Goal: Task Accomplishment & Management: Manage account settings

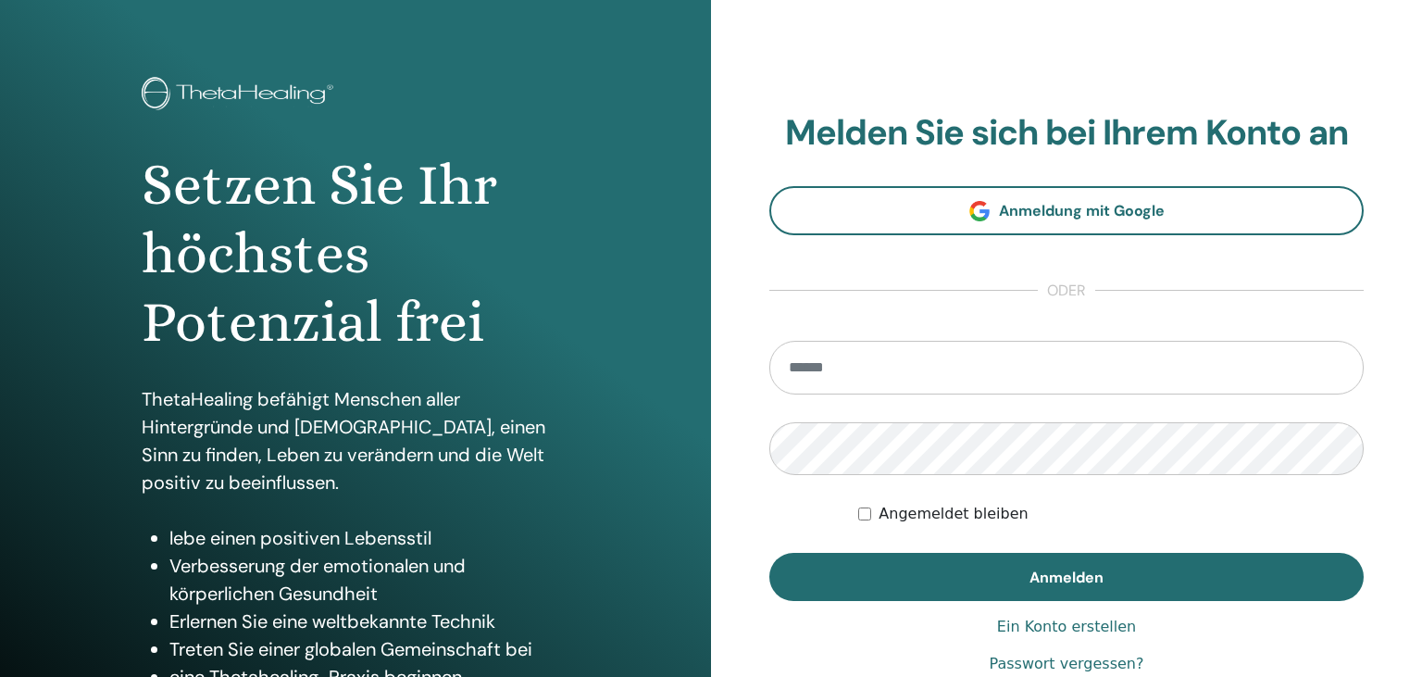
scroll to position [97, 0]
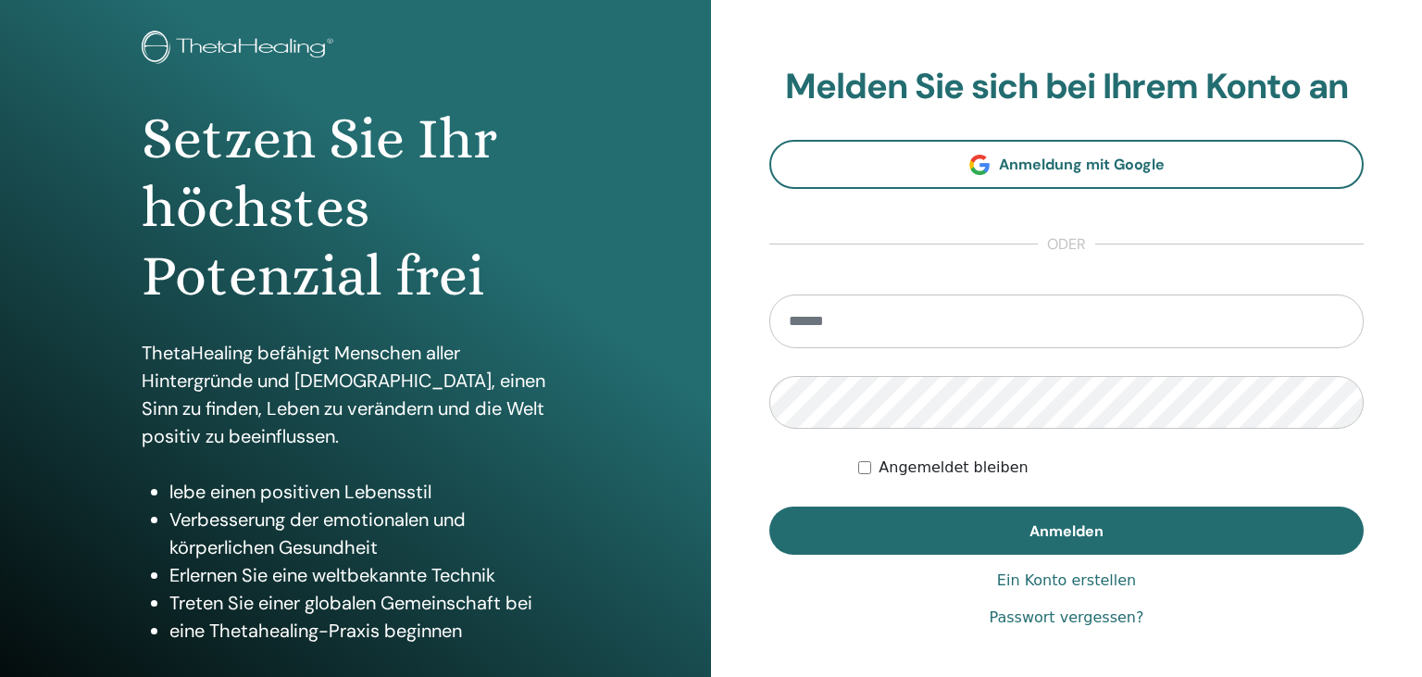
click at [884, 322] on input "email" at bounding box center [1066, 321] width 594 height 54
type input "**********"
click at [769, 507] on button "Anmelden" at bounding box center [1066, 531] width 594 height 48
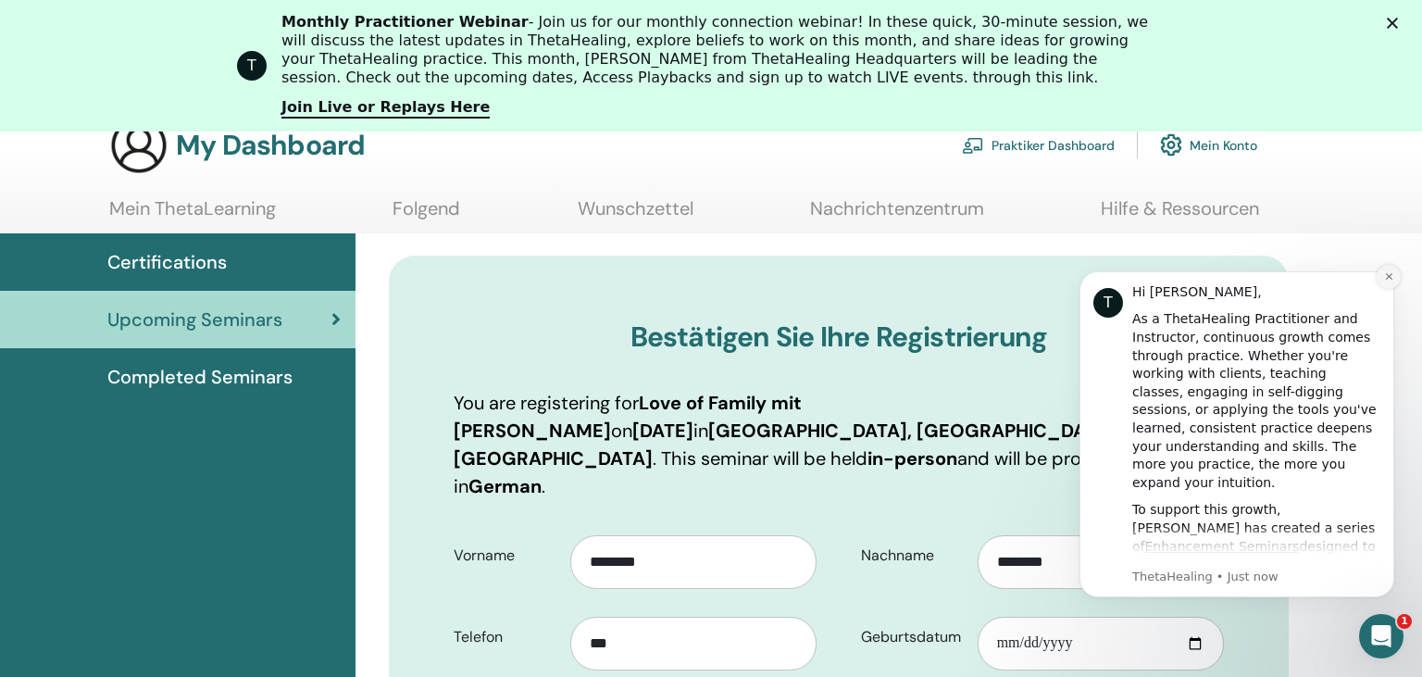
click at [1386, 275] on icon "Dismiss notification" at bounding box center [1389, 276] width 10 height 10
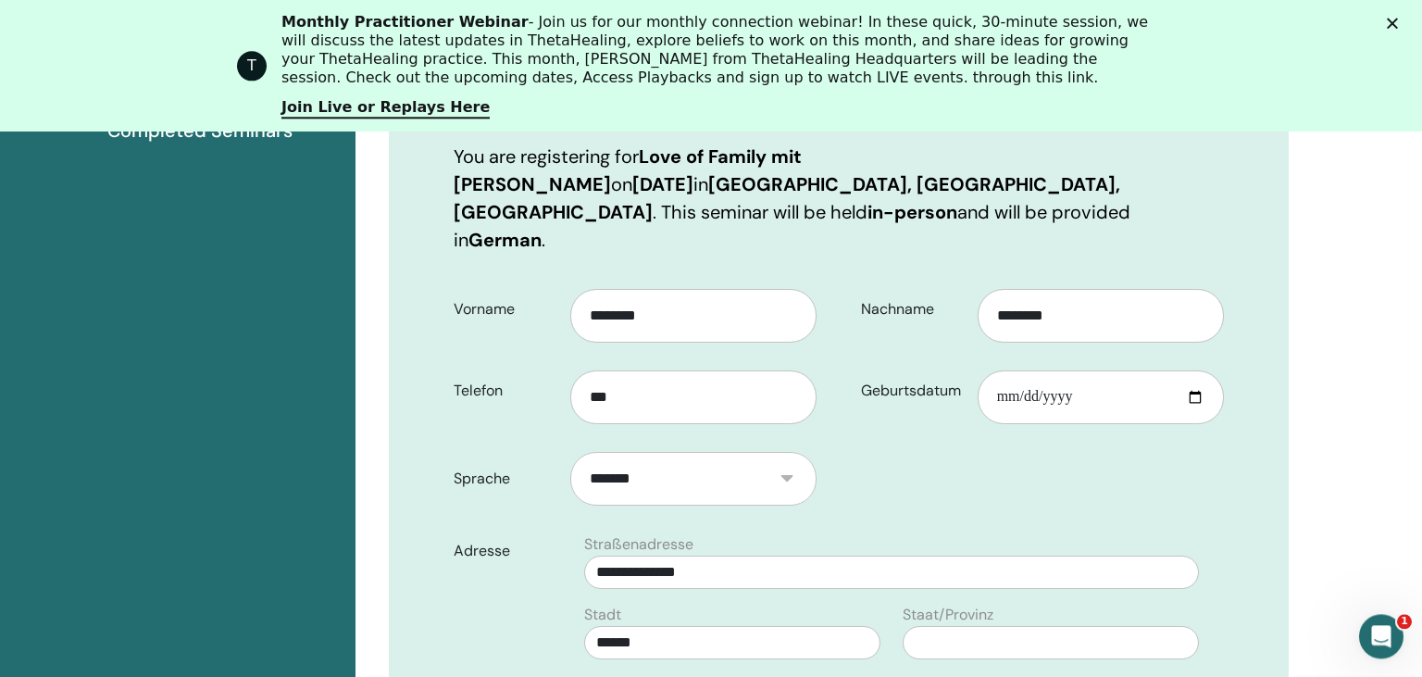
scroll to position [435, 0]
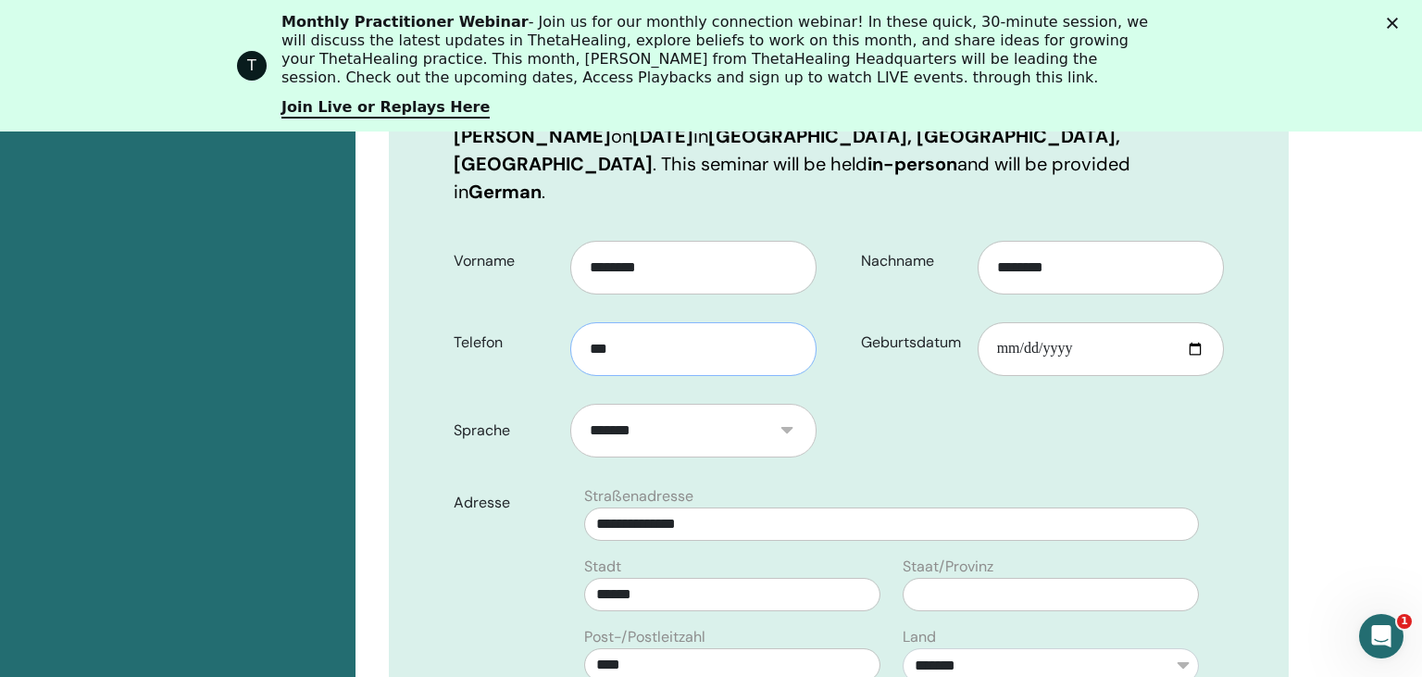
click at [687, 333] on input "***" at bounding box center [693, 349] width 246 height 54
type input "**********"
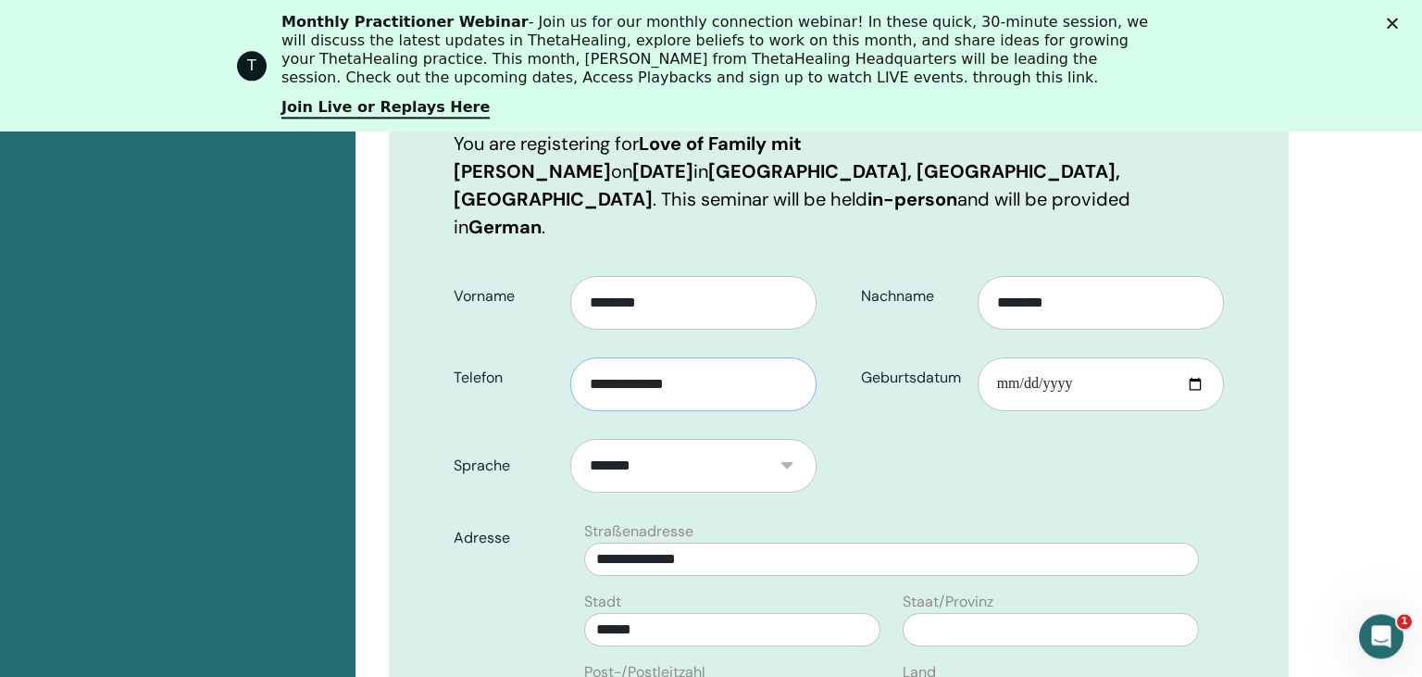
scroll to position [240, 0]
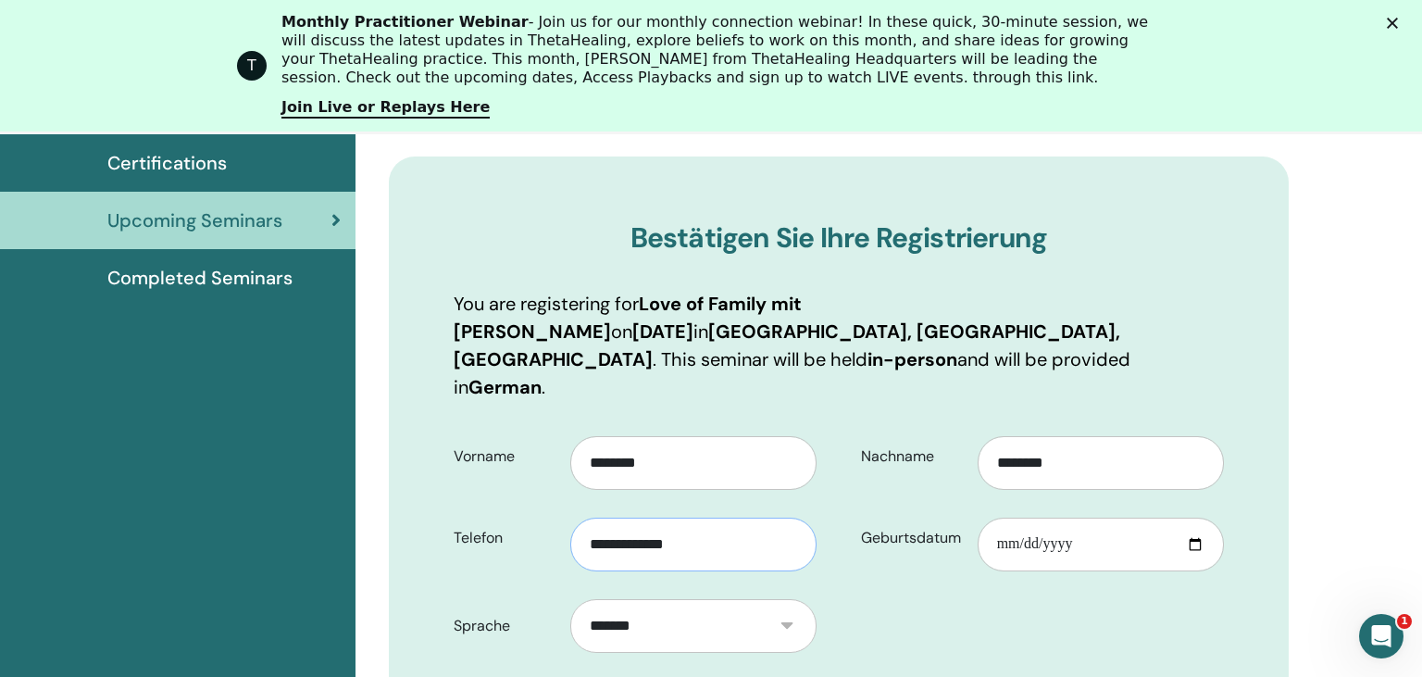
drag, startPoint x: 707, startPoint y: 507, endPoint x: 485, endPoint y: 497, distance: 222.4
click at [570, 518] on input "**********" at bounding box center [693, 545] width 246 height 54
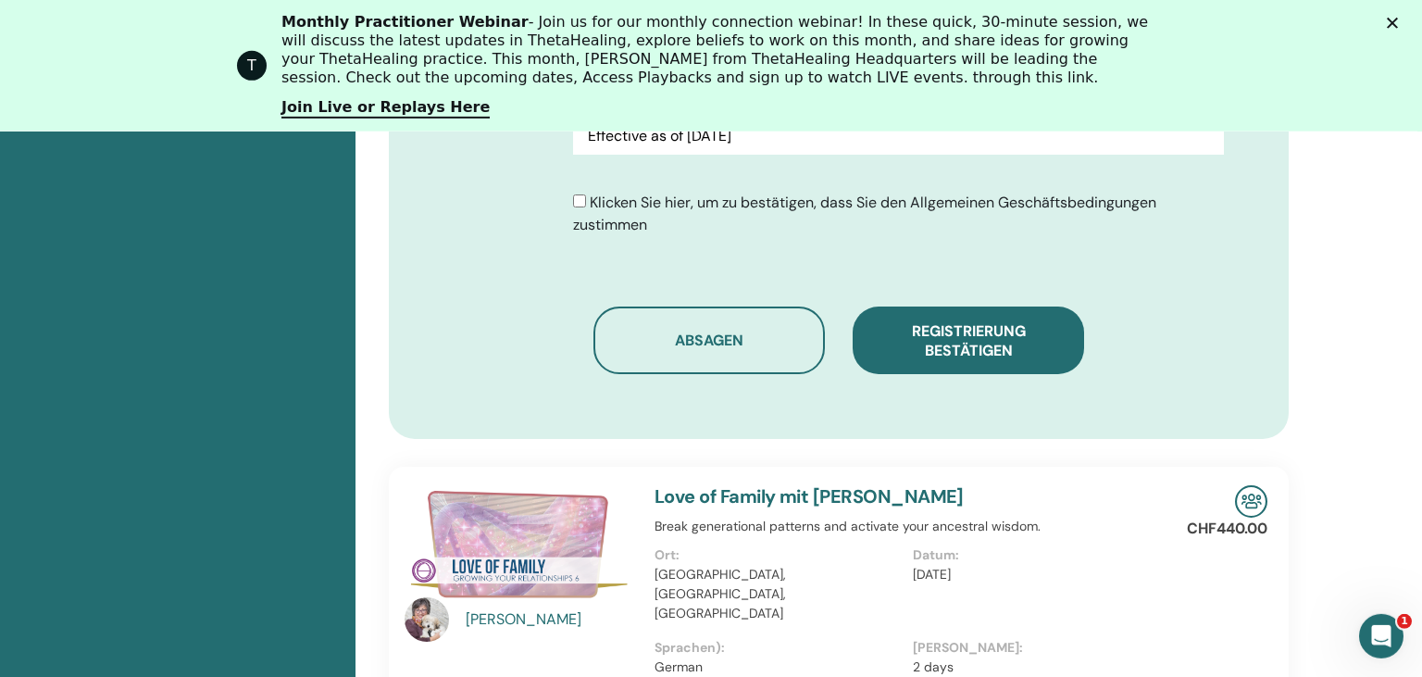
scroll to position [1218, 0]
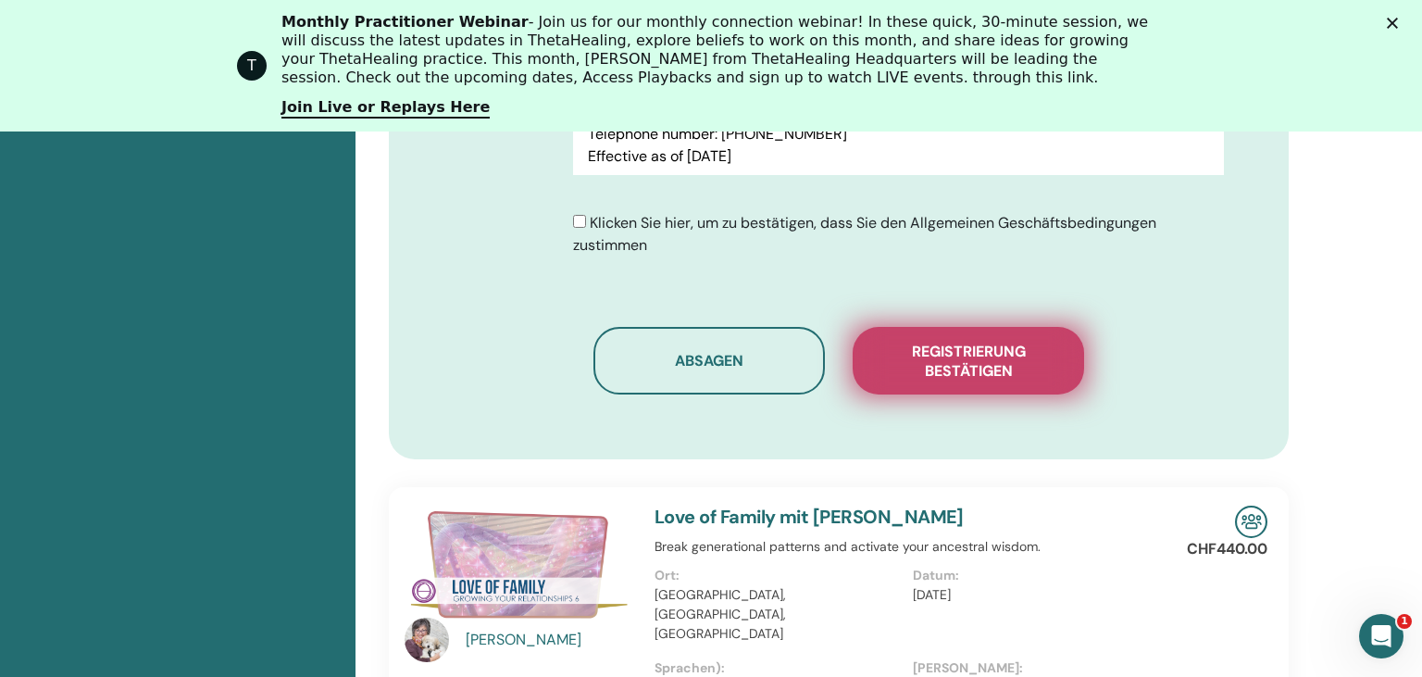
click at [935, 342] on span "Registrierung bestätigen" at bounding box center [968, 361] width 185 height 39
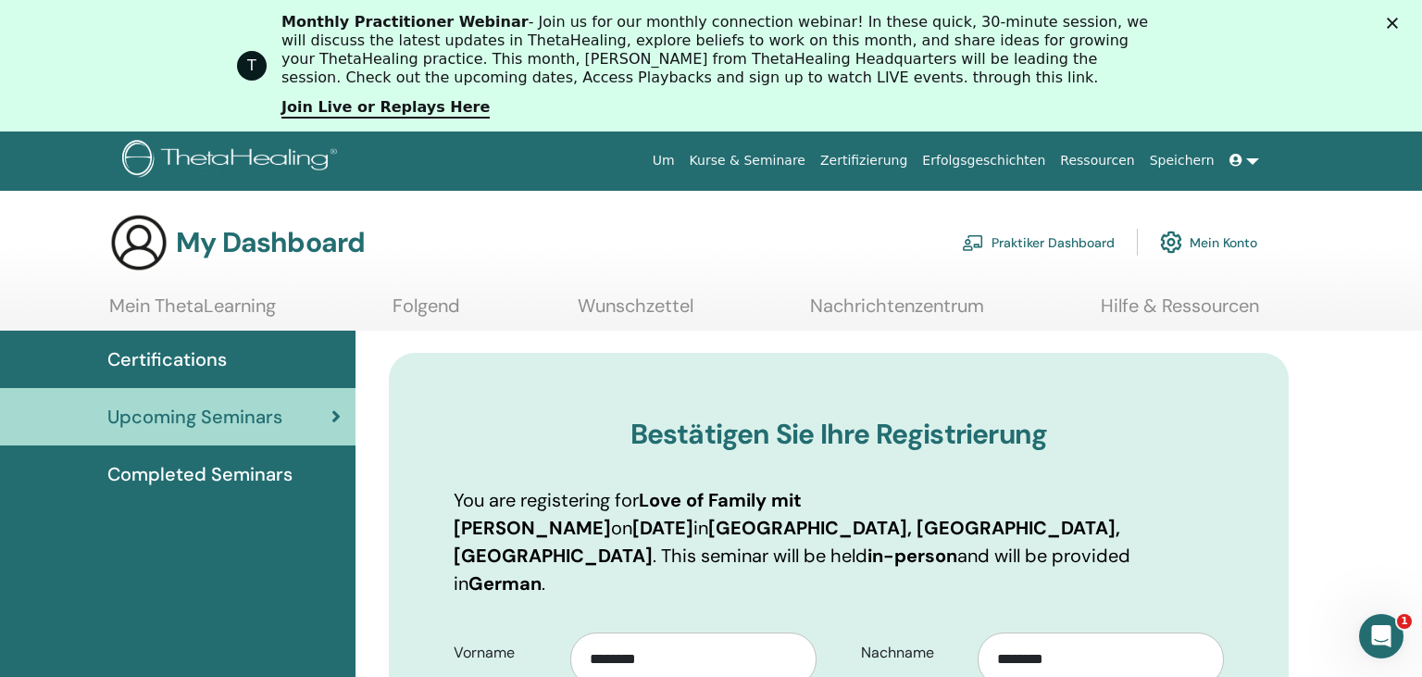
scroll to position [337, 0]
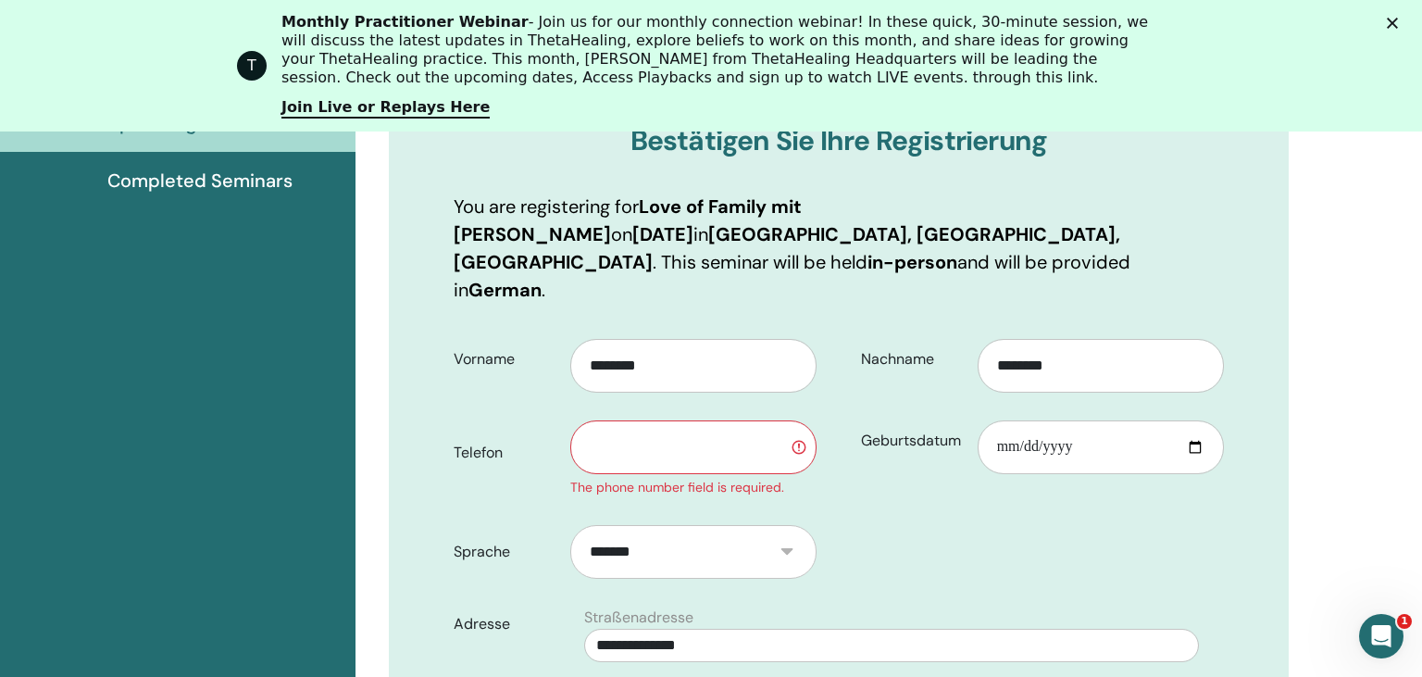
click at [651, 424] on input "text" at bounding box center [693, 447] width 246 height 54
type input "*"
type input "**********"
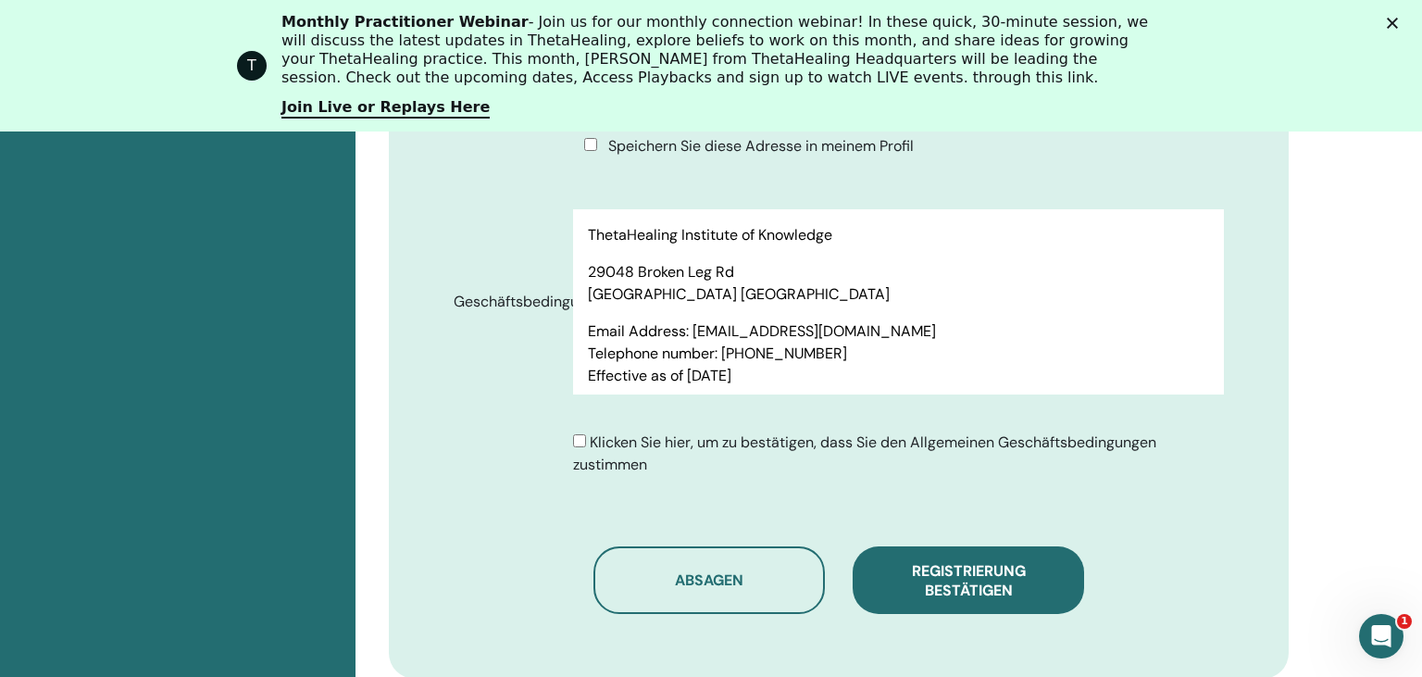
scroll to position [1218, 0]
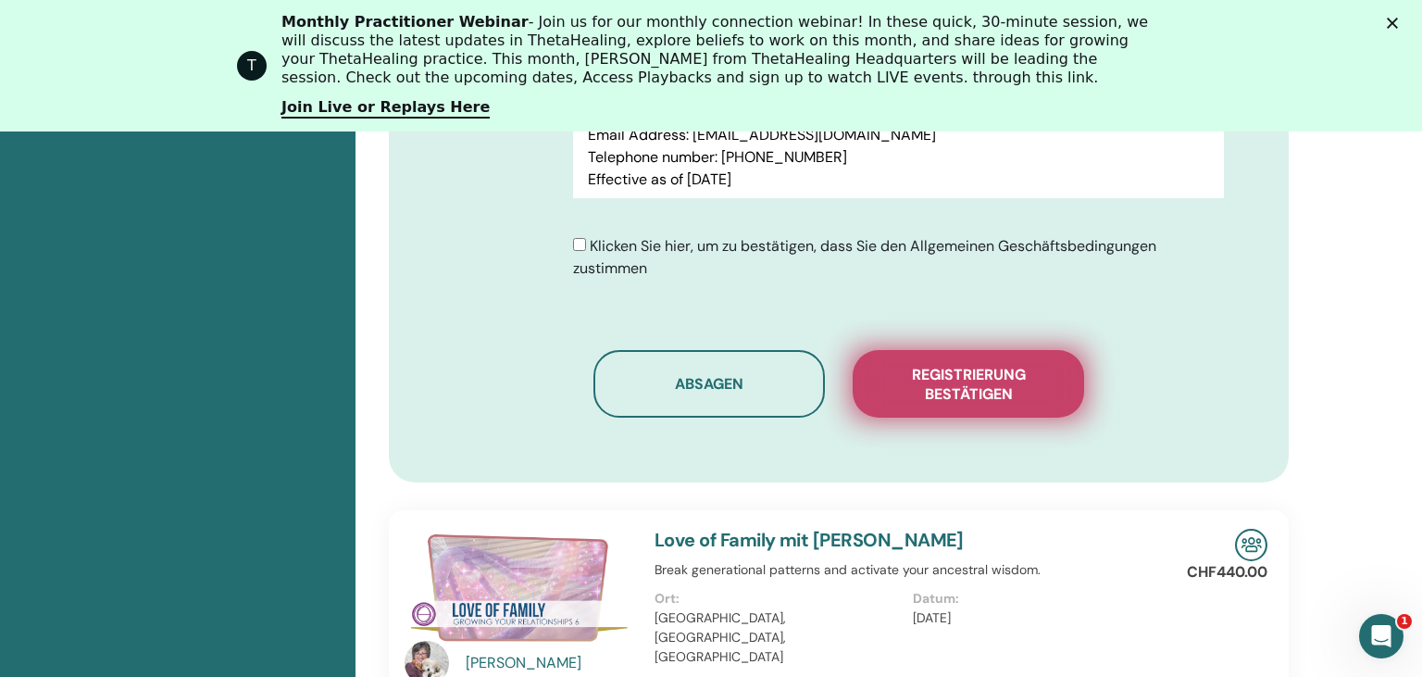
click at [939, 365] on span "Registrierung bestätigen" at bounding box center [968, 384] width 185 height 39
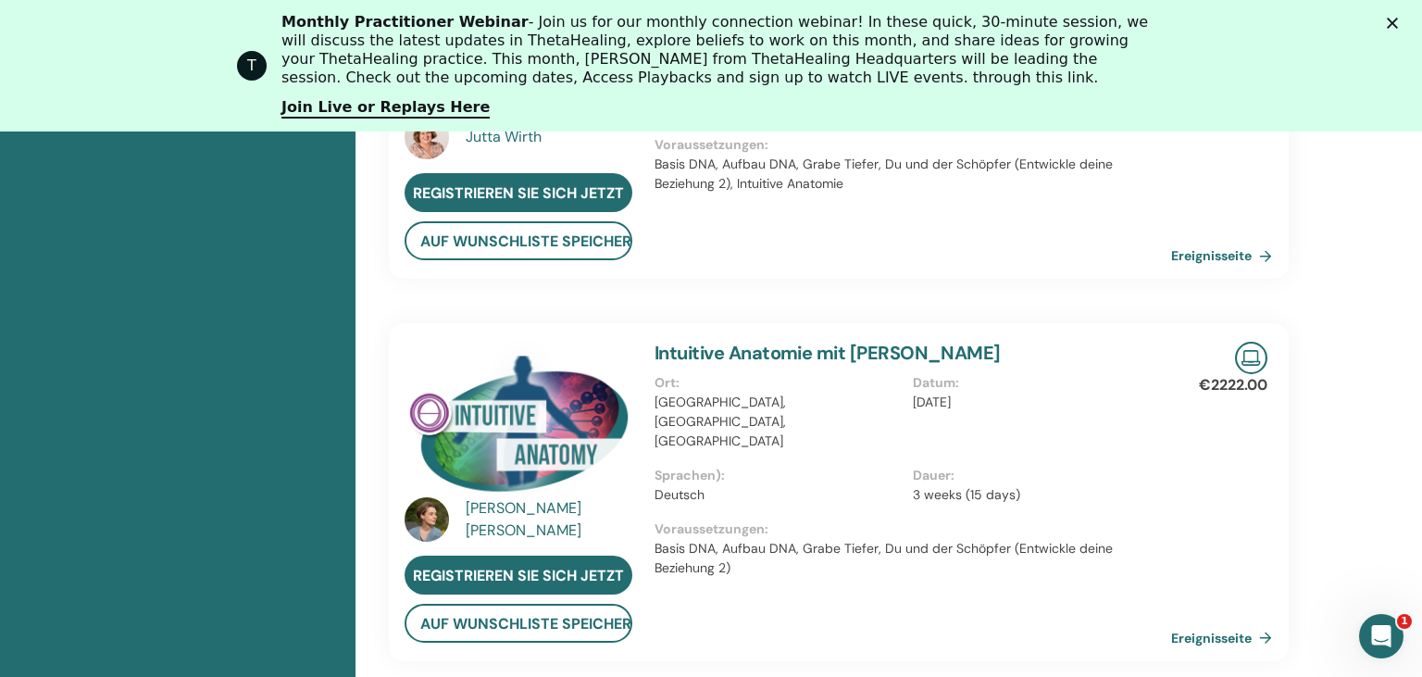
scroll to position [732, 0]
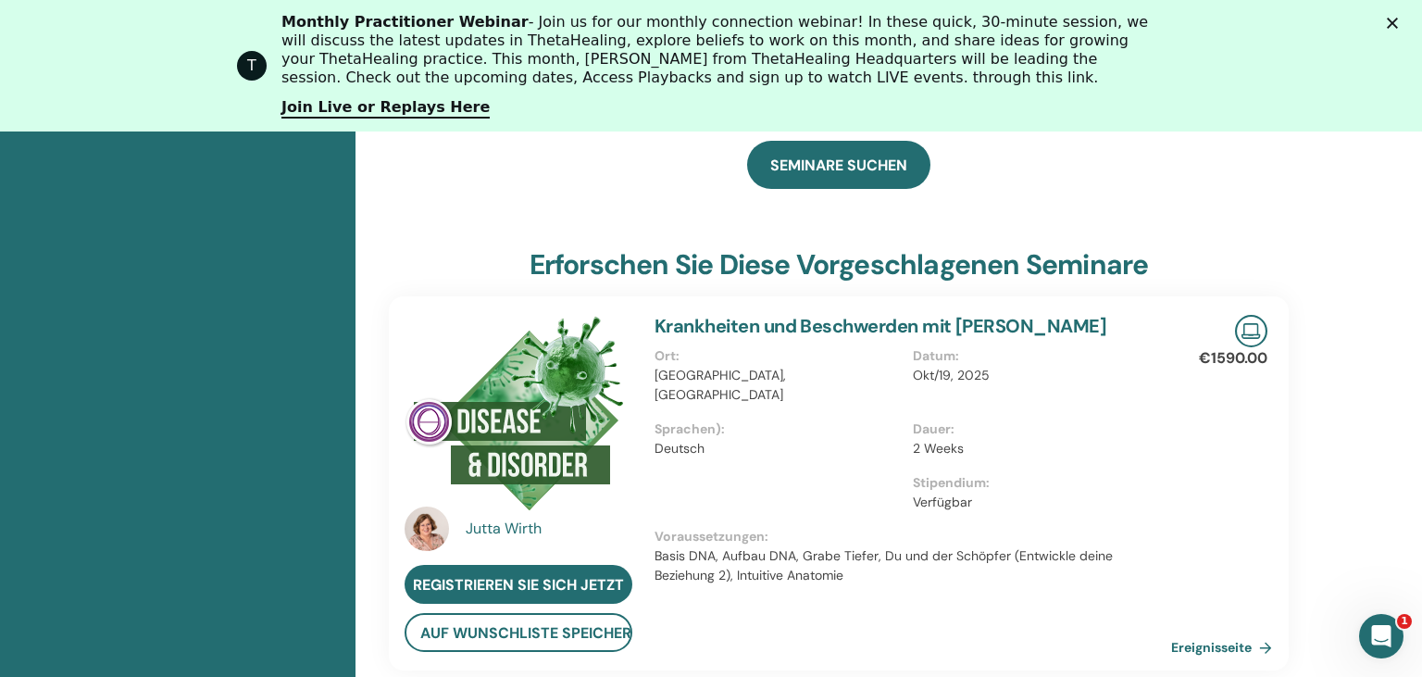
click at [507, 518] on div "Jutta Wirth" at bounding box center [551, 529] width 171 height 22
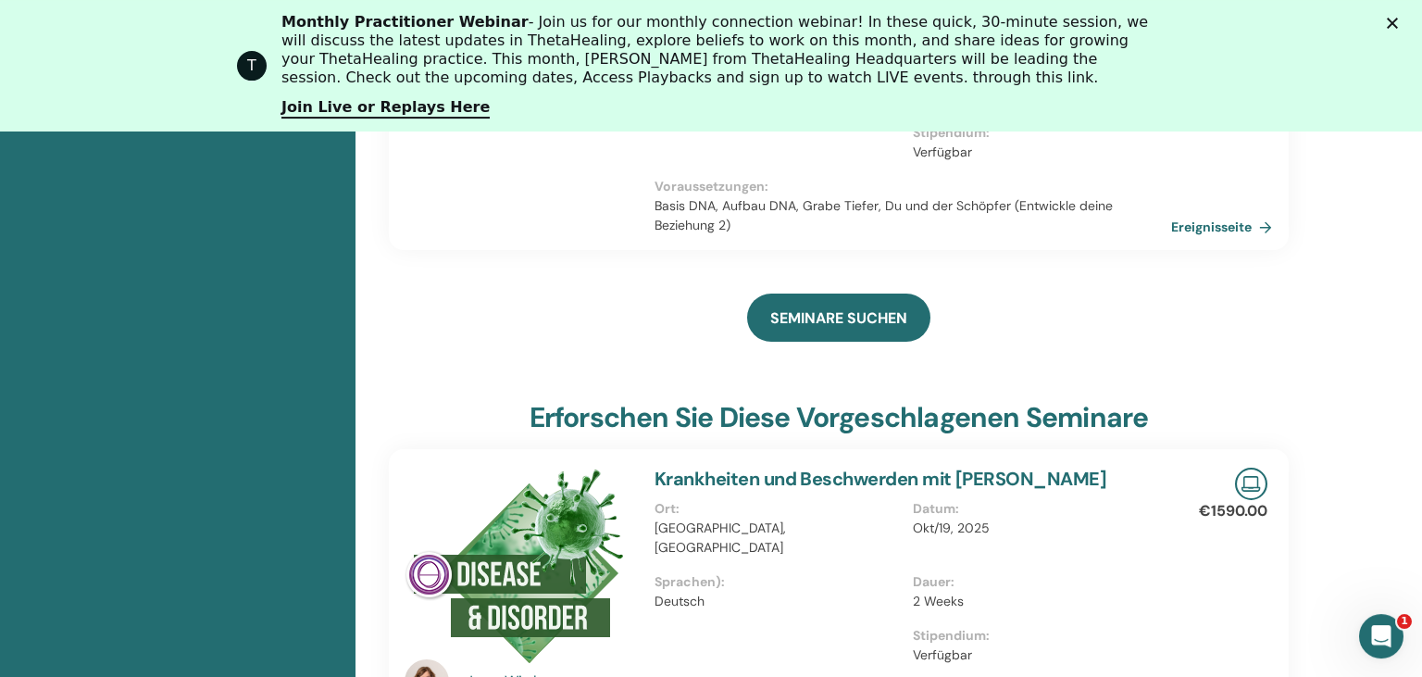
scroll to position [873, 0]
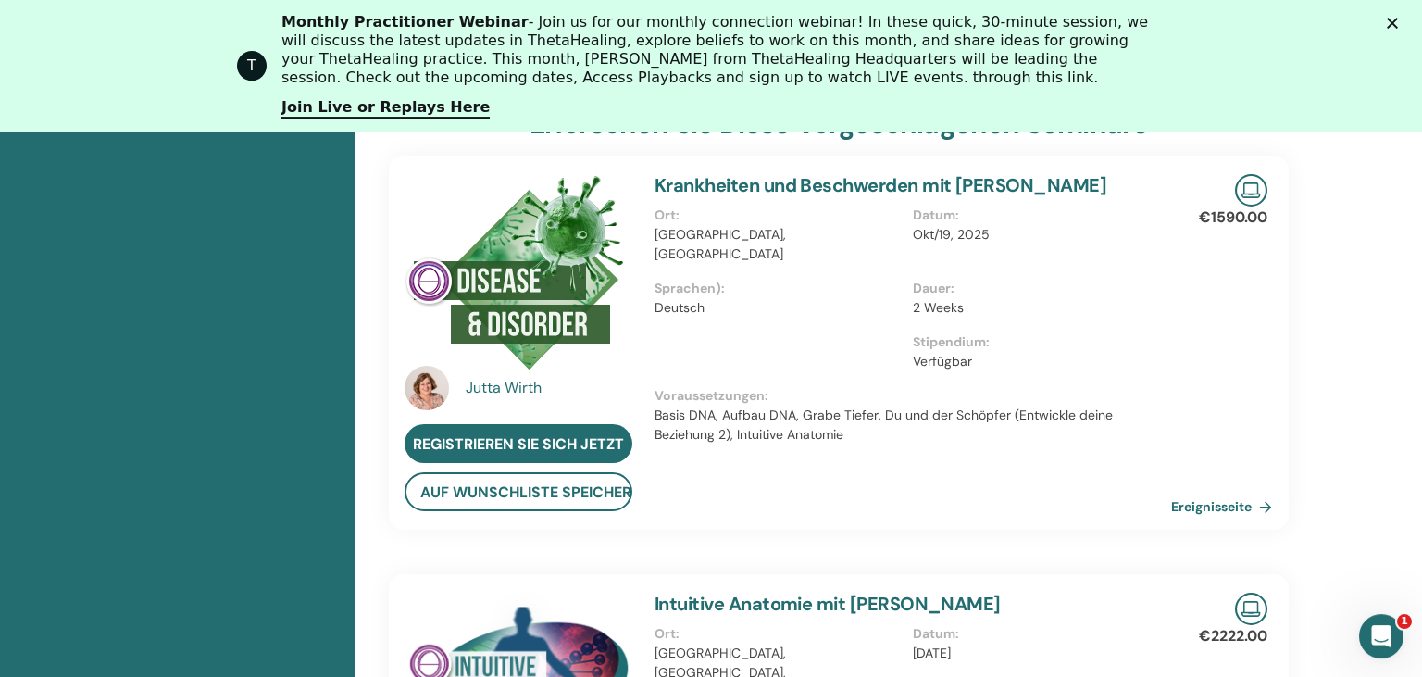
click at [424, 366] on img at bounding box center [427, 388] width 44 height 44
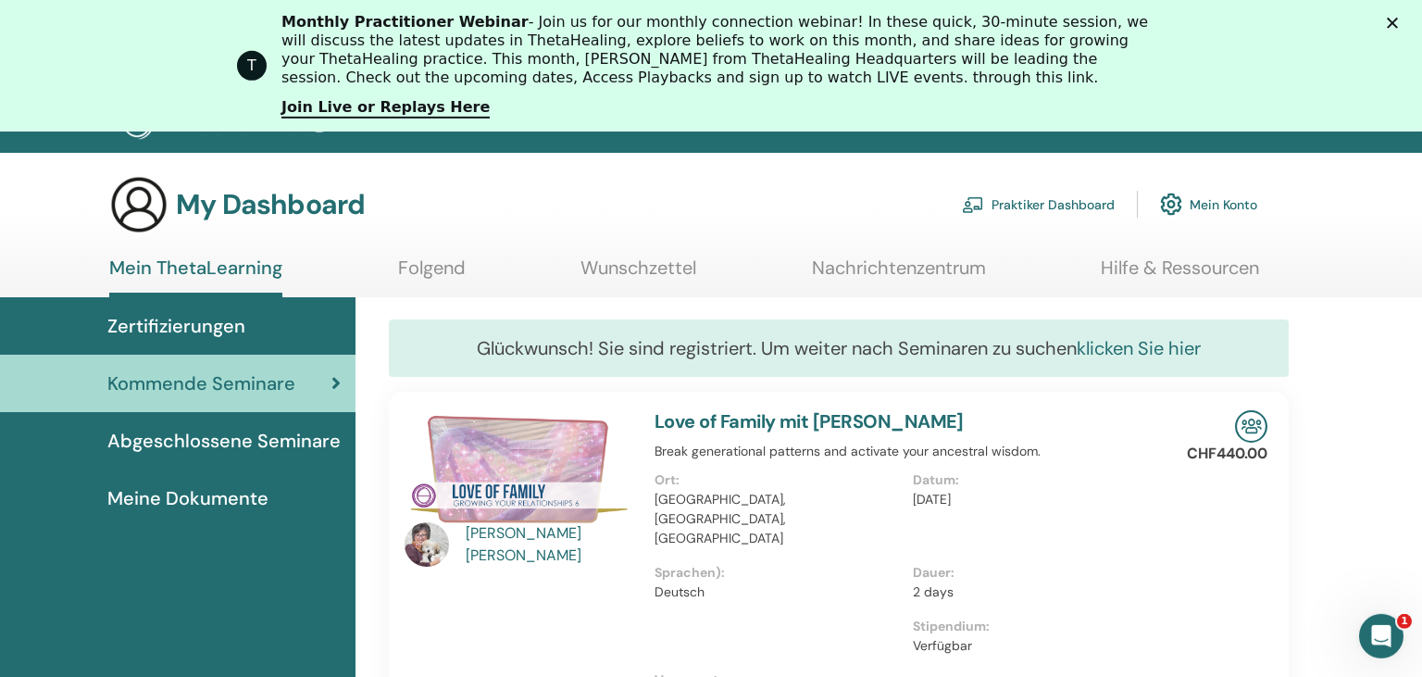
click at [1160, 344] on link "klicken Sie hier" at bounding box center [1139, 348] width 124 height 24
click at [297, 444] on span "Abgeschlossene Seminare" at bounding box center [223, 441] width 233 height 28
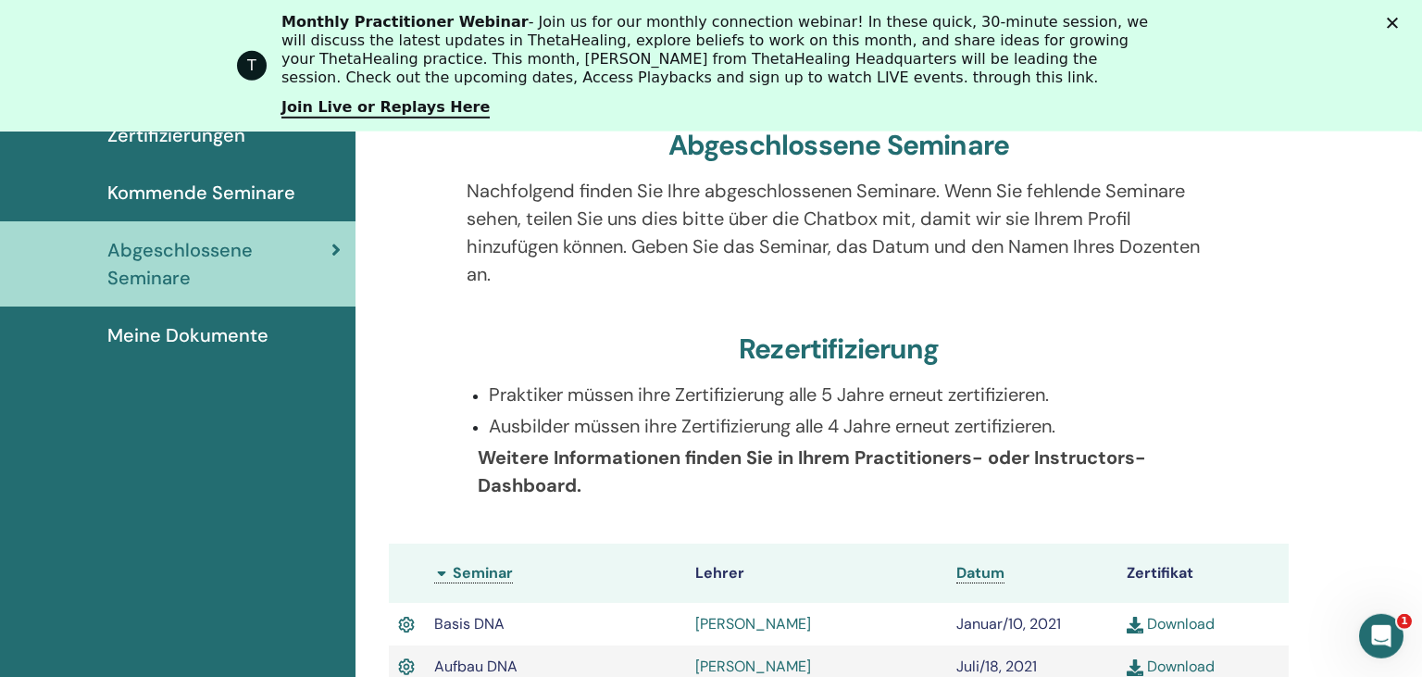
scroll to position [244, 0]
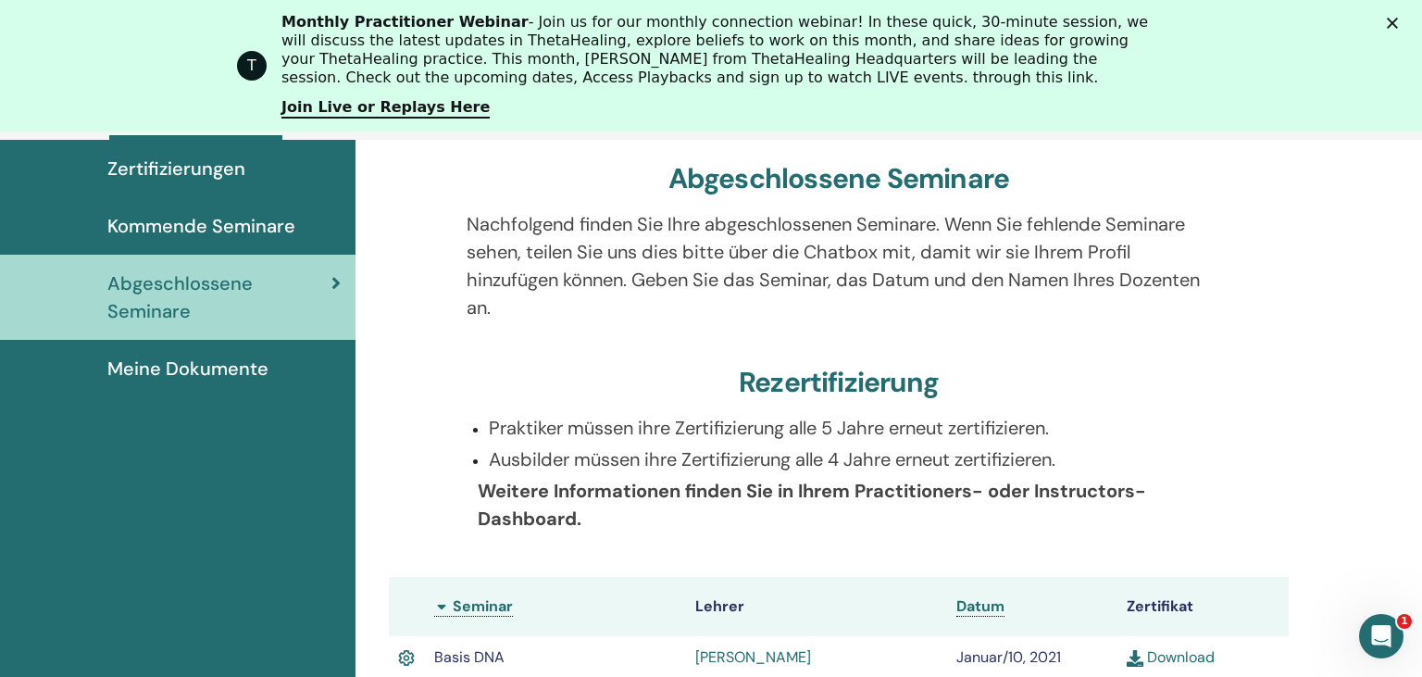
click at [210, 369] on span "Meine Dokumente" at bounding box center [187, 369] width 161 height 28
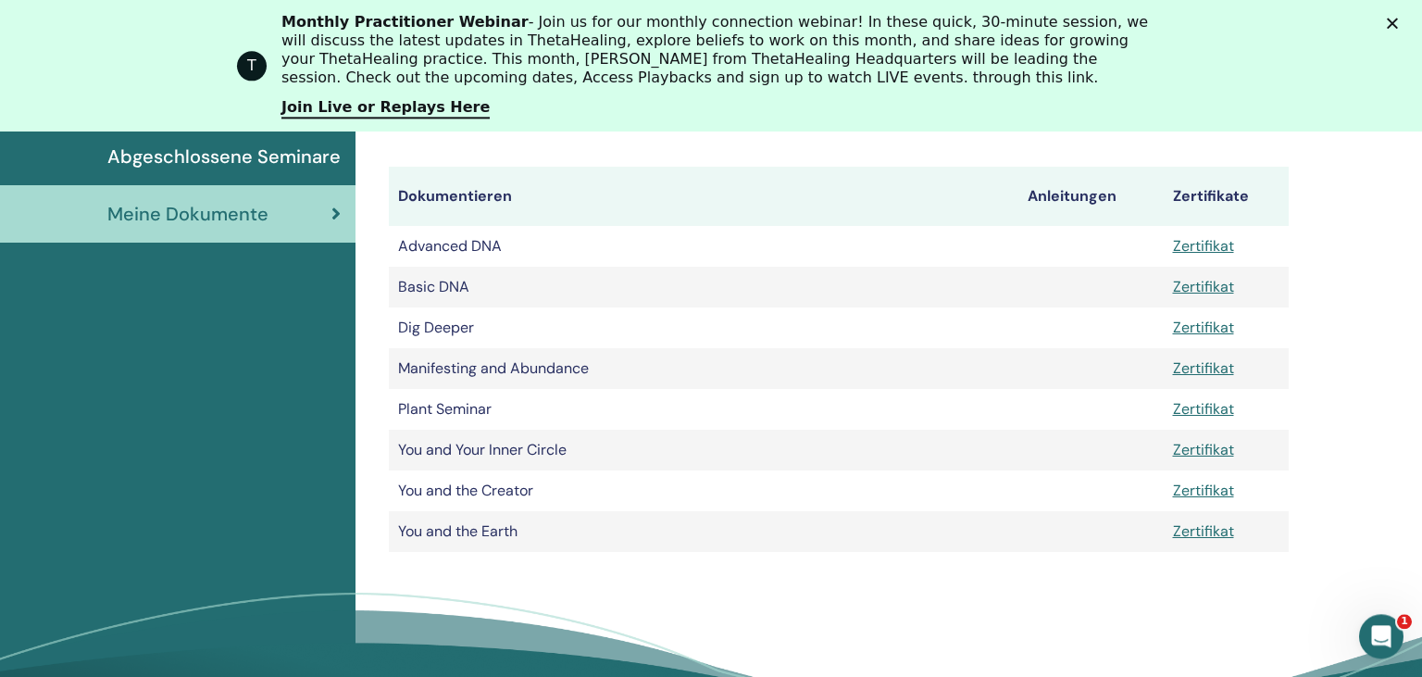
scroll to position [337, 0]
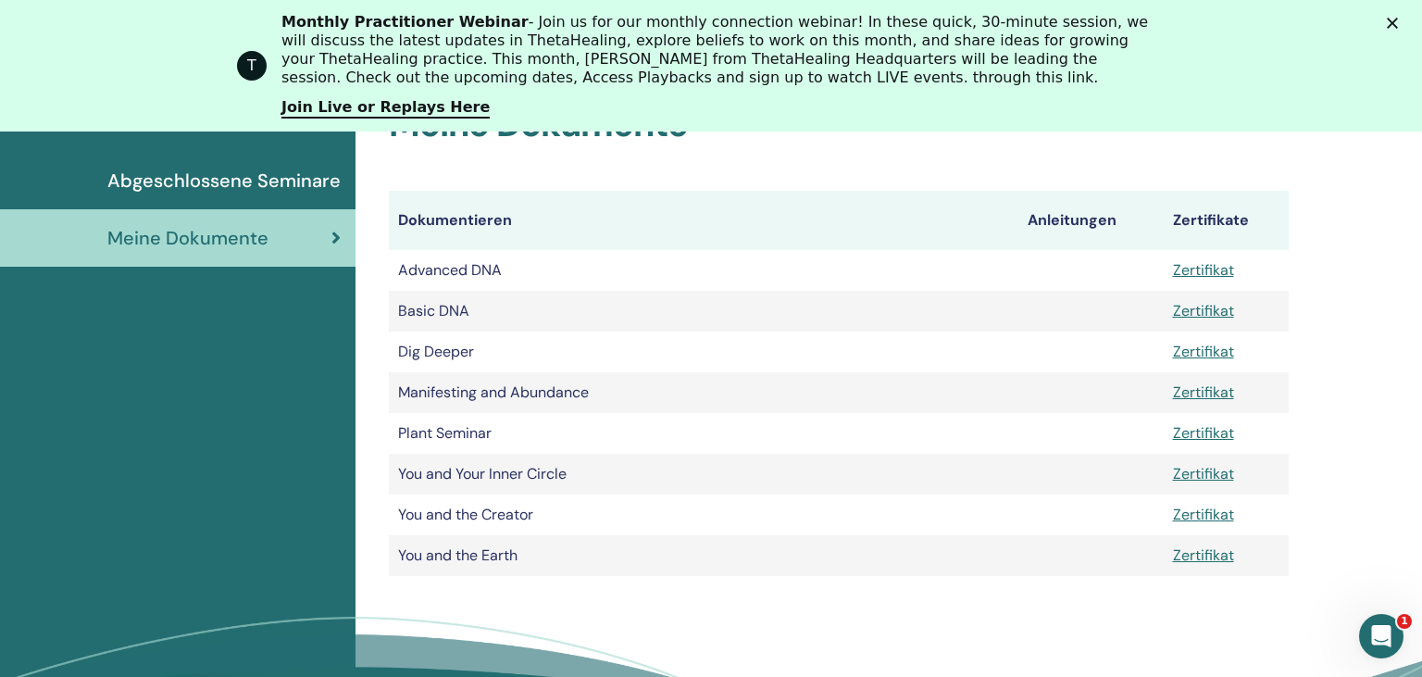
click at [246, 185] on span "Abgeschlossene Seminare" at bounding box center [223, 181] width 233 height 28
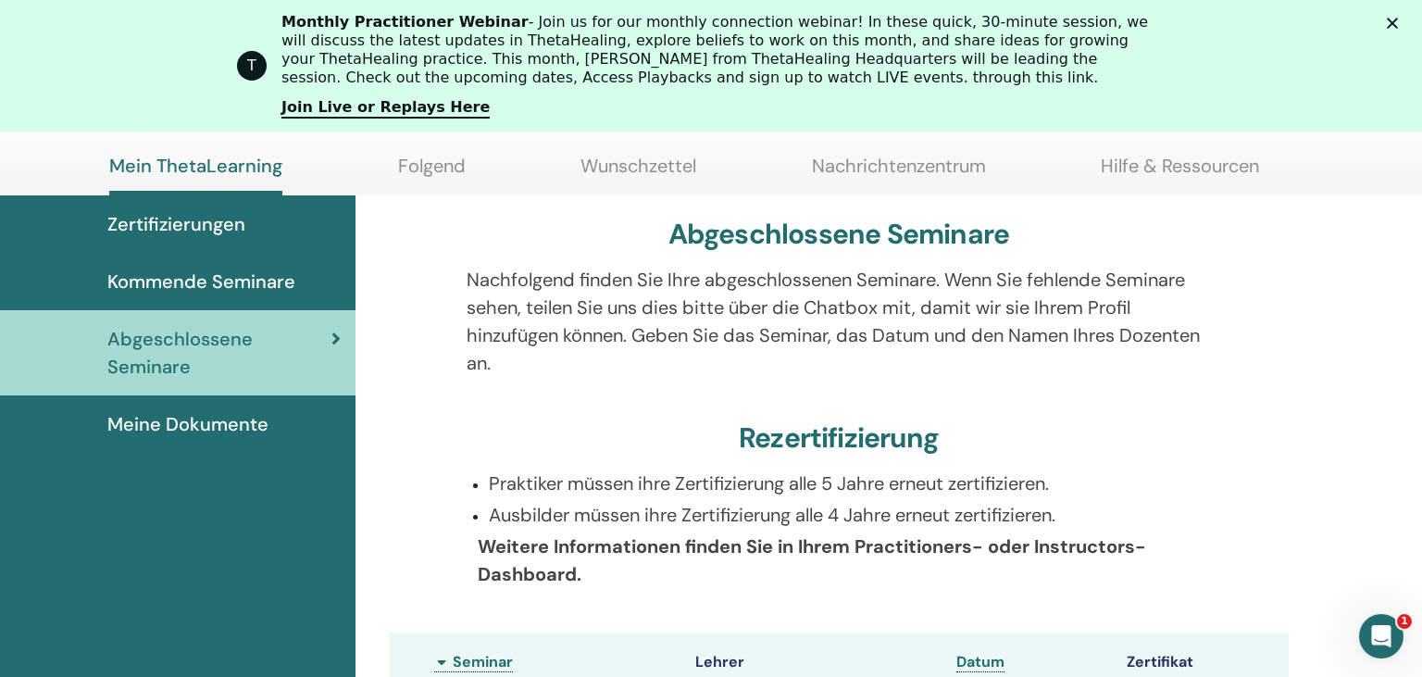
scroll to position [146, 0]
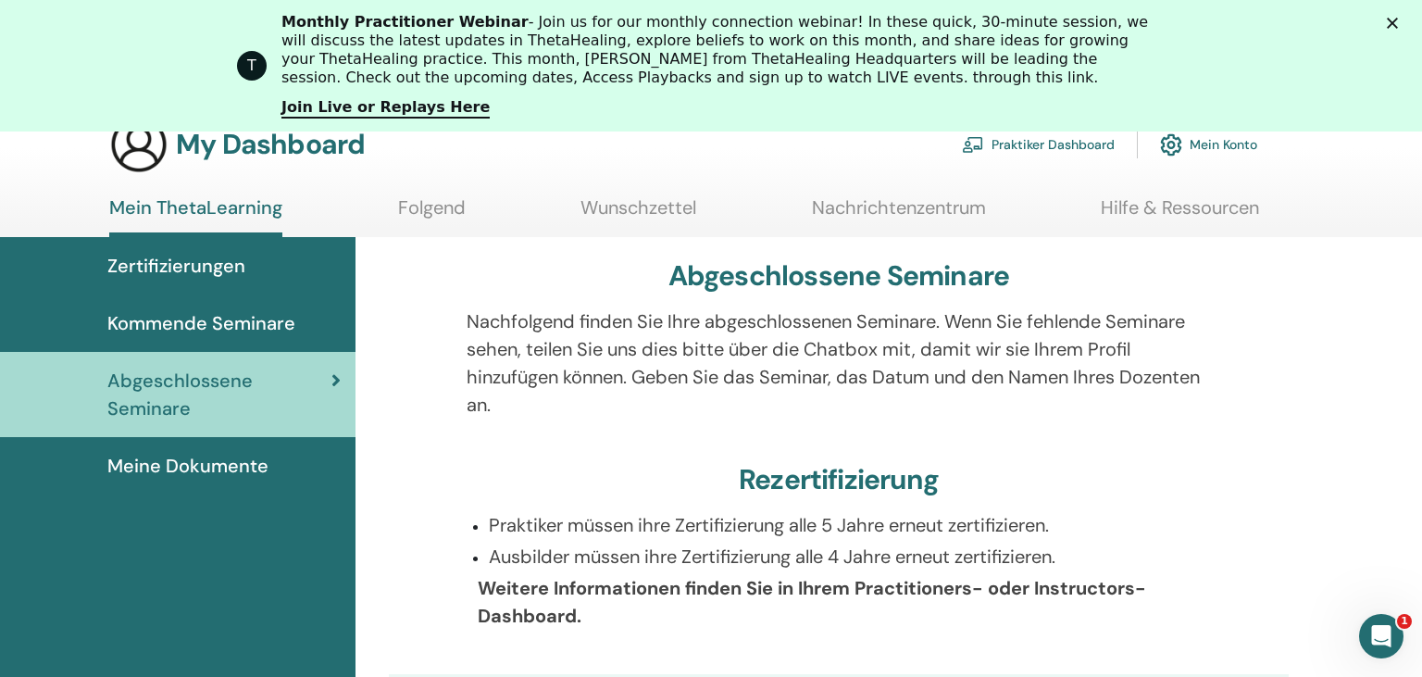
click at [233, 258] on span "Zertifizierungen" at bounding box center [176, 266] width 138 height 28
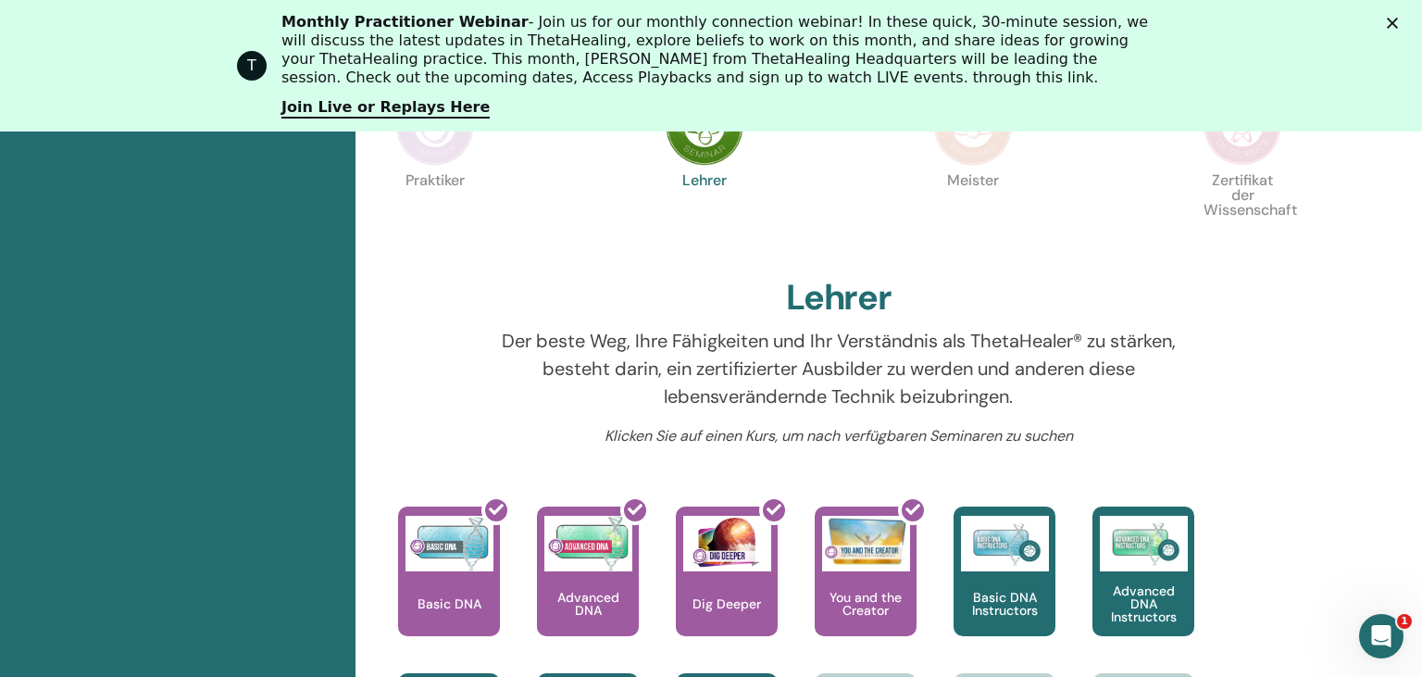
scroll to position [373, 0]
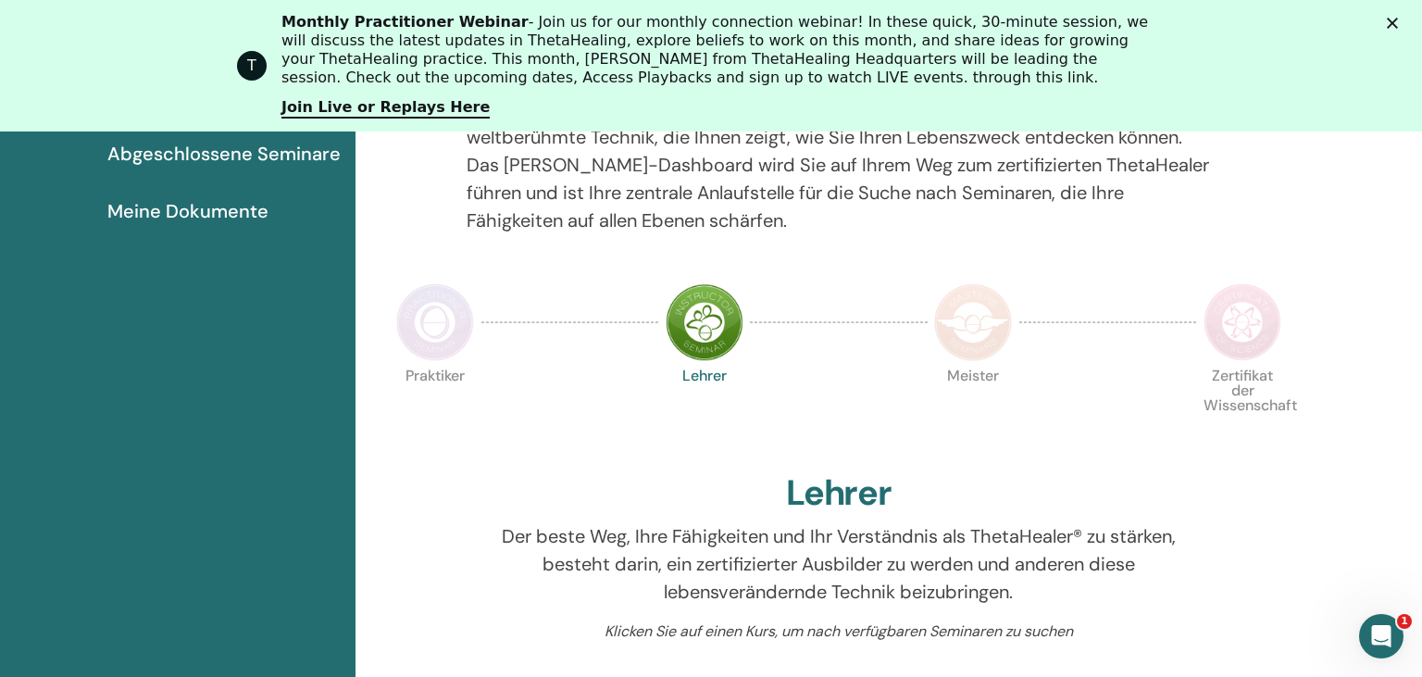
click at [421, 326] on img at bounding box center [435, 322] width 78 height 78
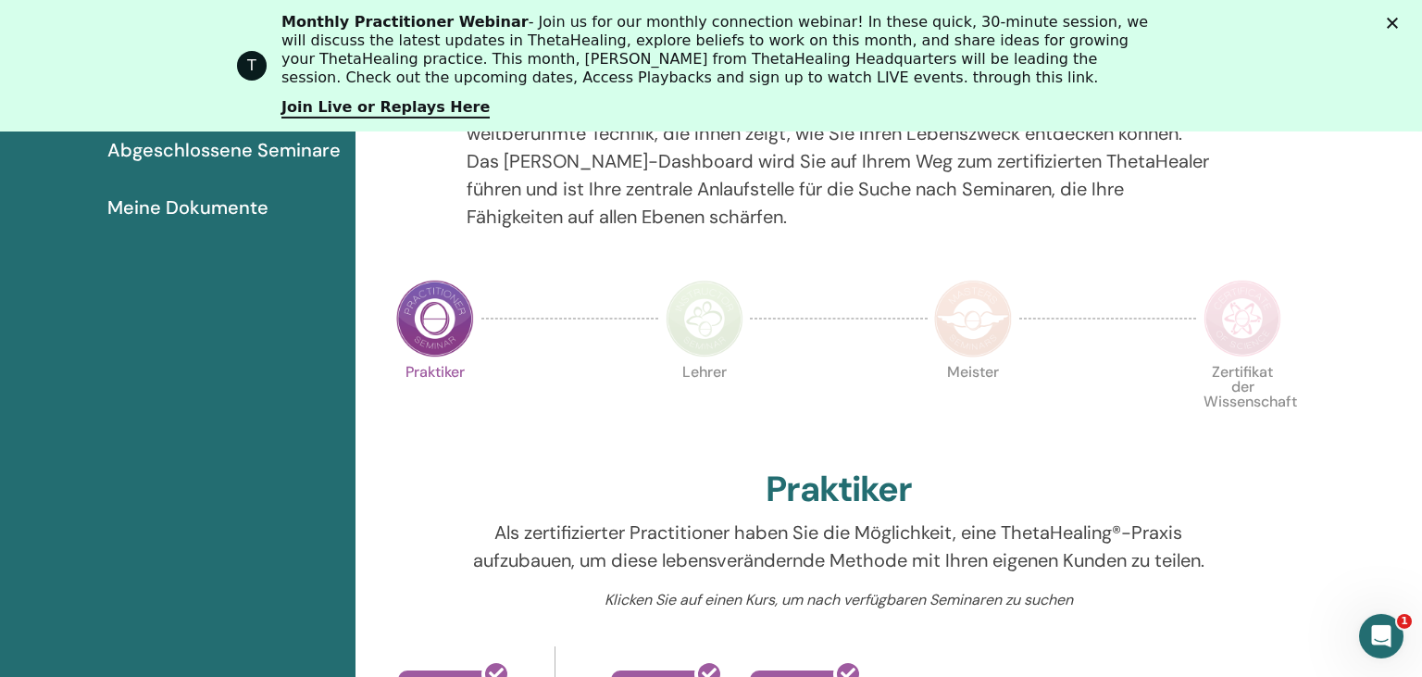
scroll to position [342, 0]
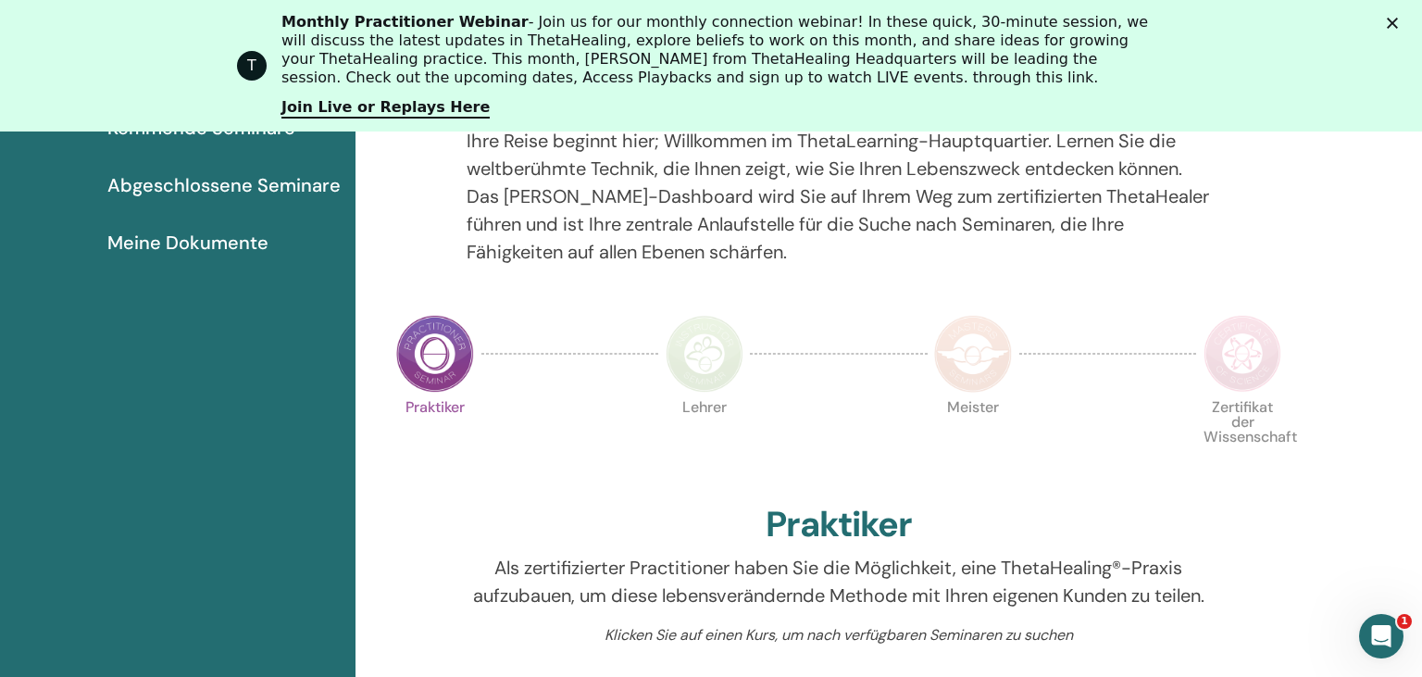
click at [963, 333] on img at bounding box center [973, 354] width 78 height 78
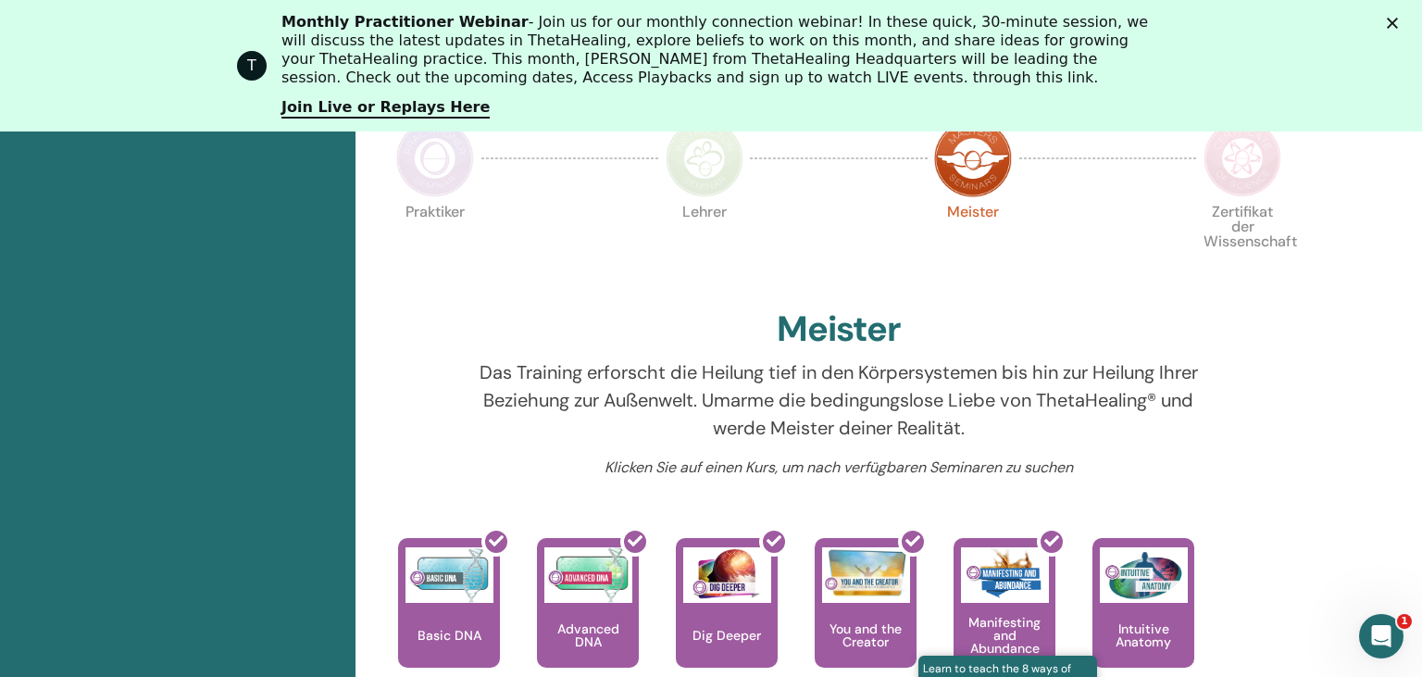
scroll to position [440, 0]
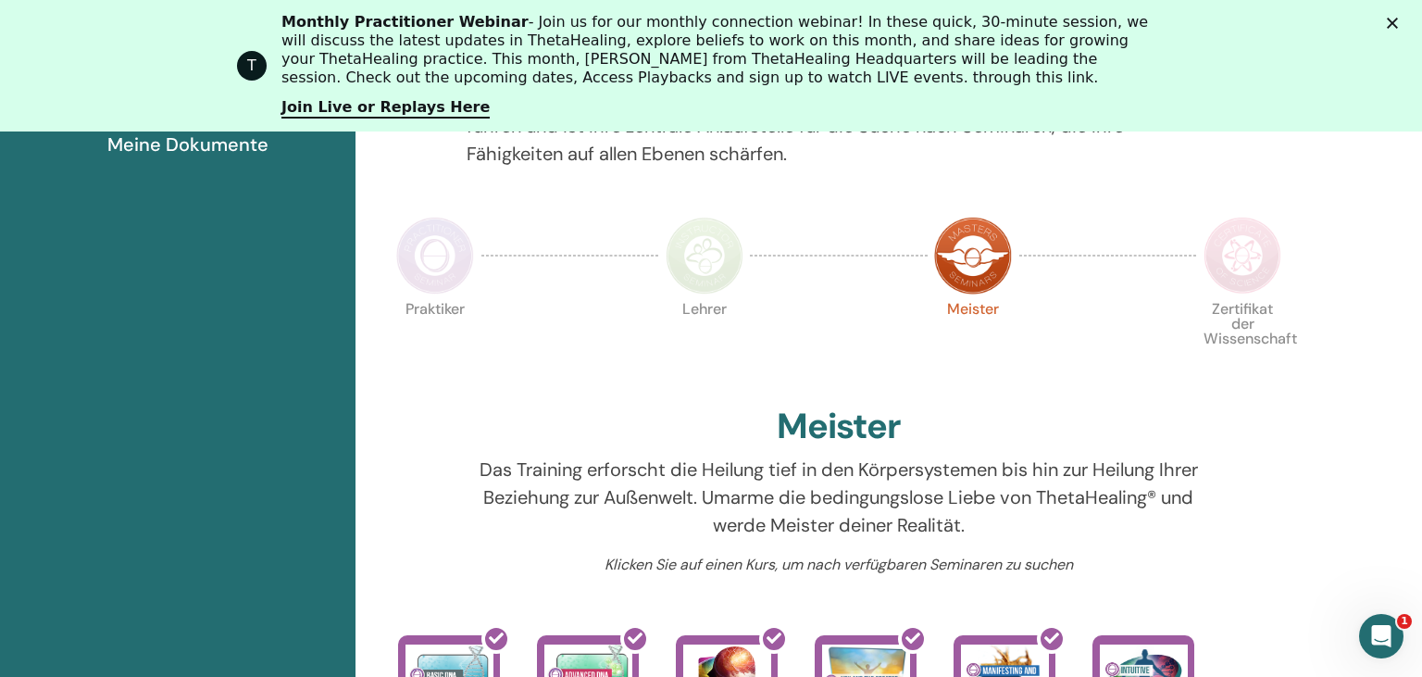
click at [1261, 240] on img at bounding box center [1243, 256] width 78 height 78
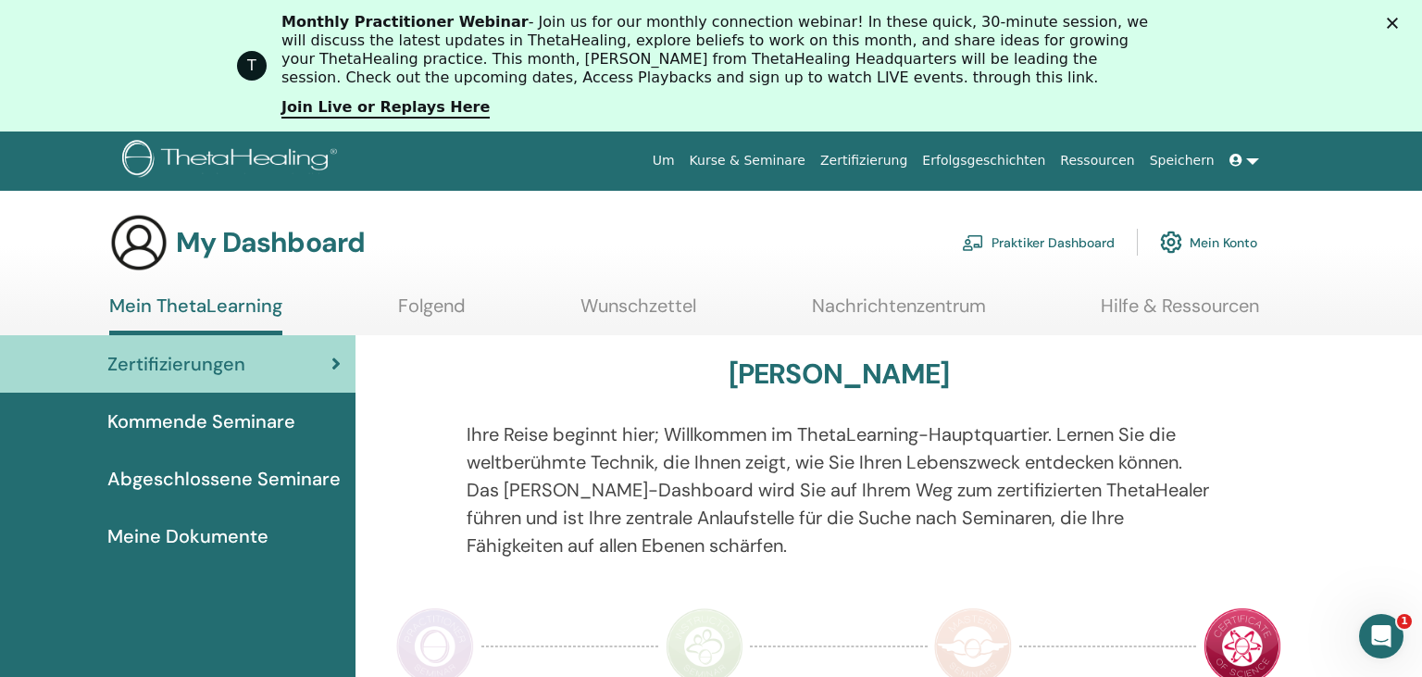
click at [998, 240] on link "Praktiker Dashboard" at bounding box center [1038, 241] width 153 height 41
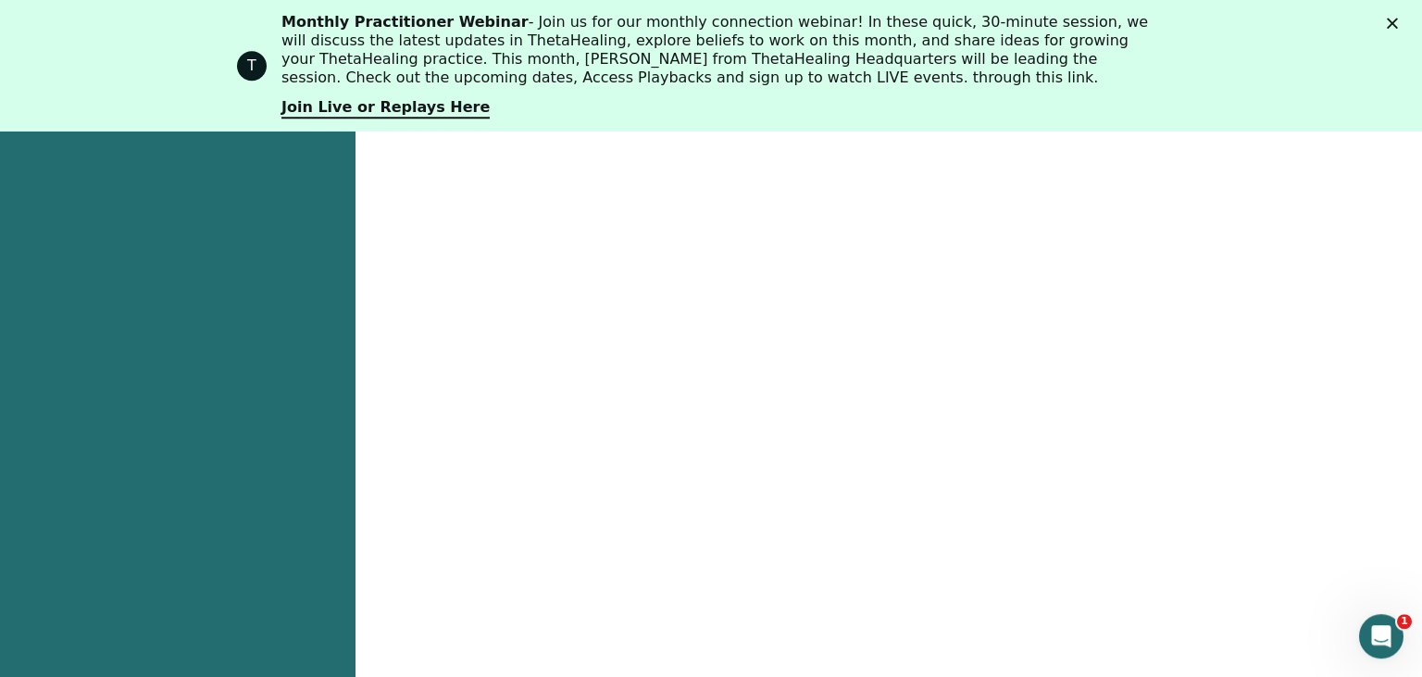
scroll to position [880, 0]
click at [1395, 22] on icon "Close" at bounding box center [1392, 23] width 11 height 11
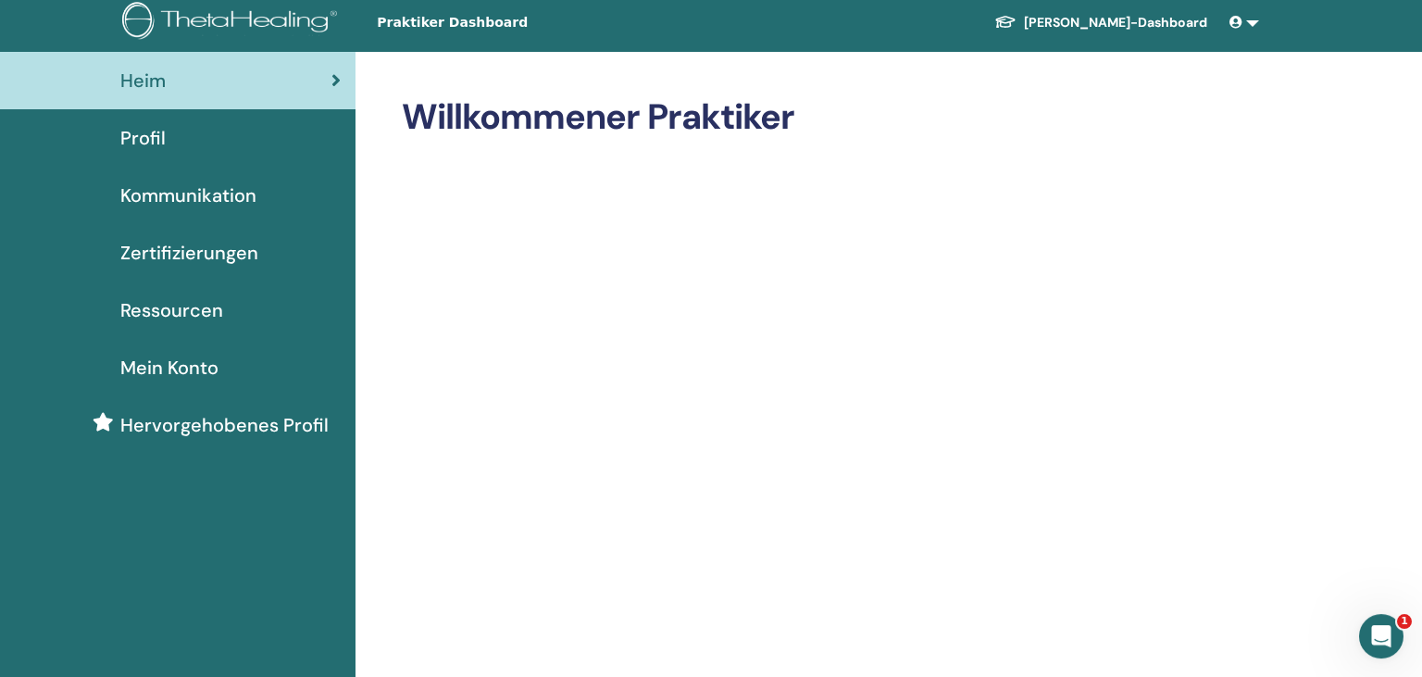
scroll to position [0, 0]
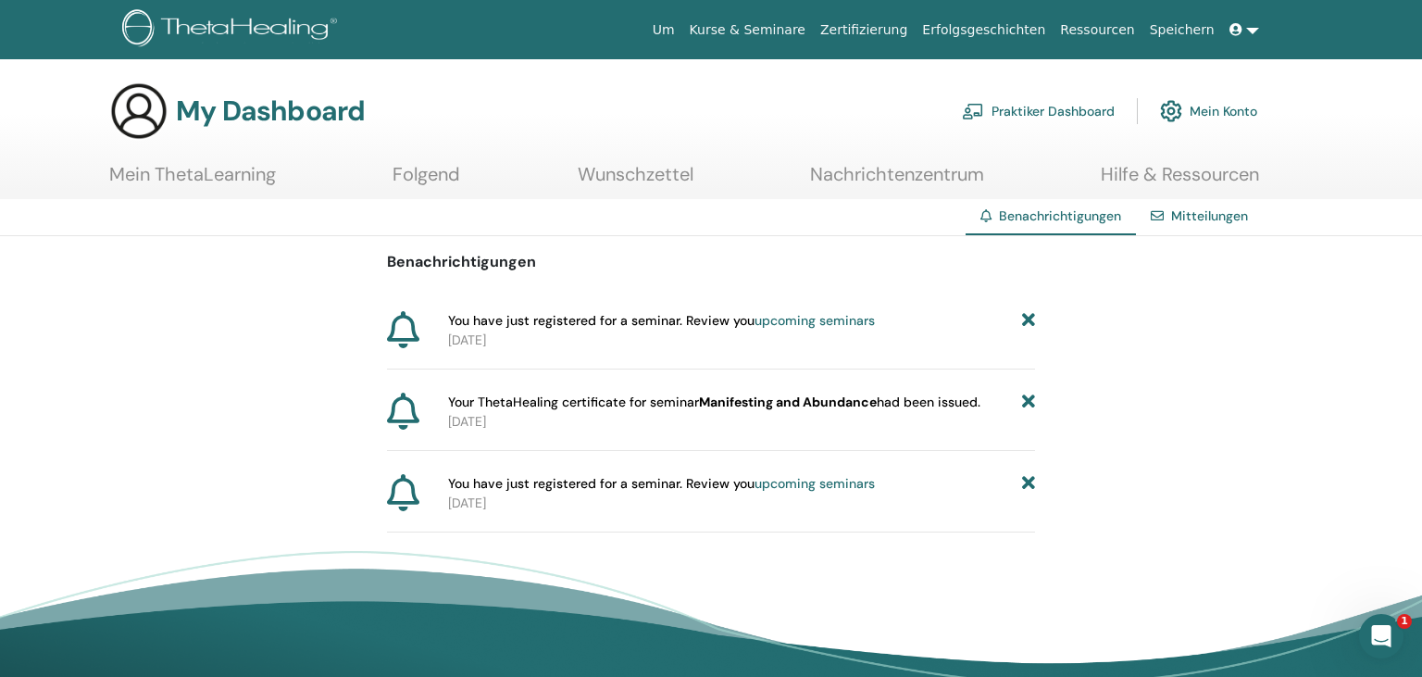
scroll to position [97, 0]
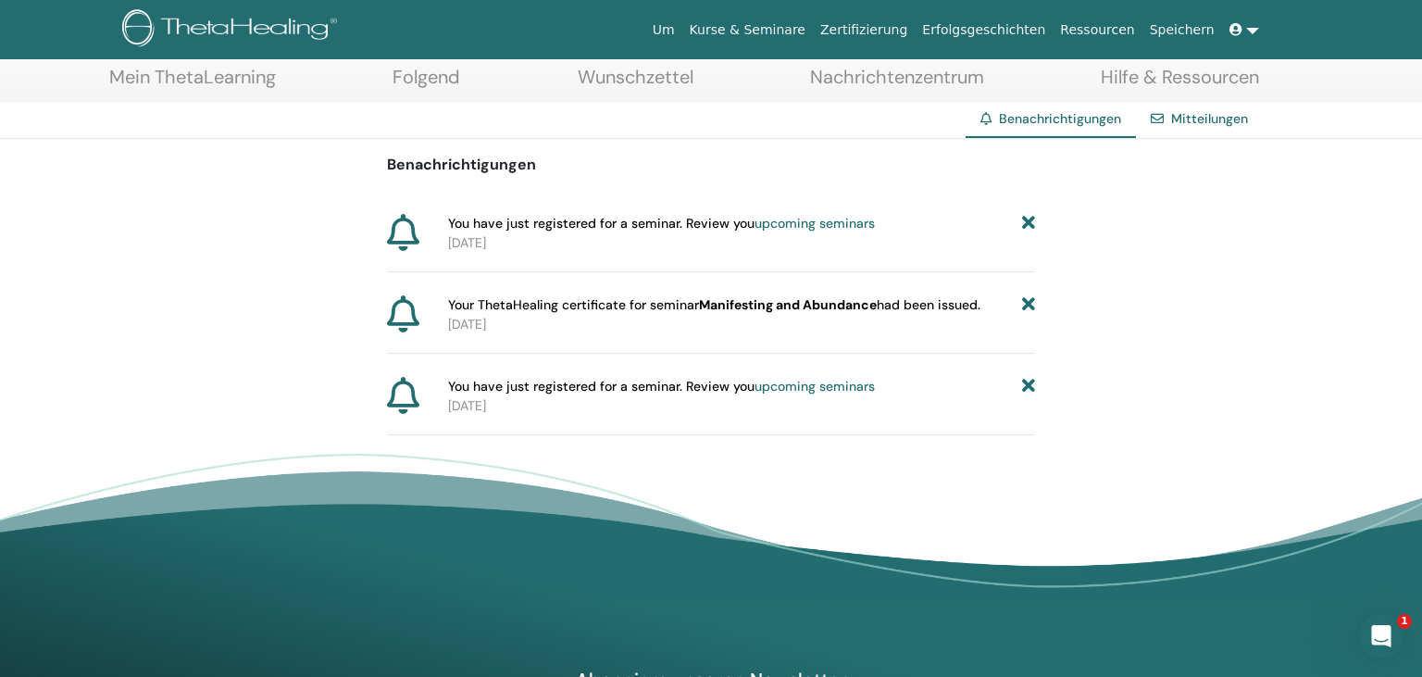
click at [1028, 300] on icon at bounding box center [1028, 304] width 13 height 19
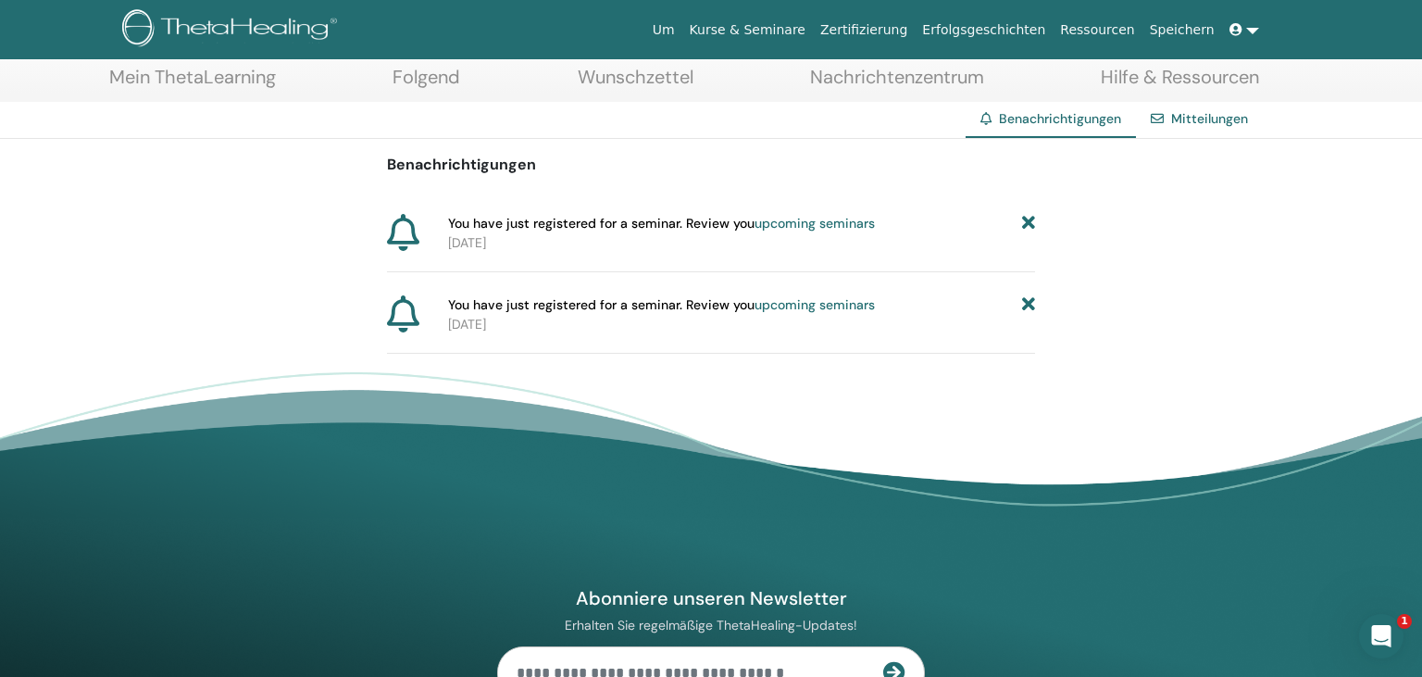
click at [1024, 304] on icon at bounding box center [1028, 304] width 13 height 19
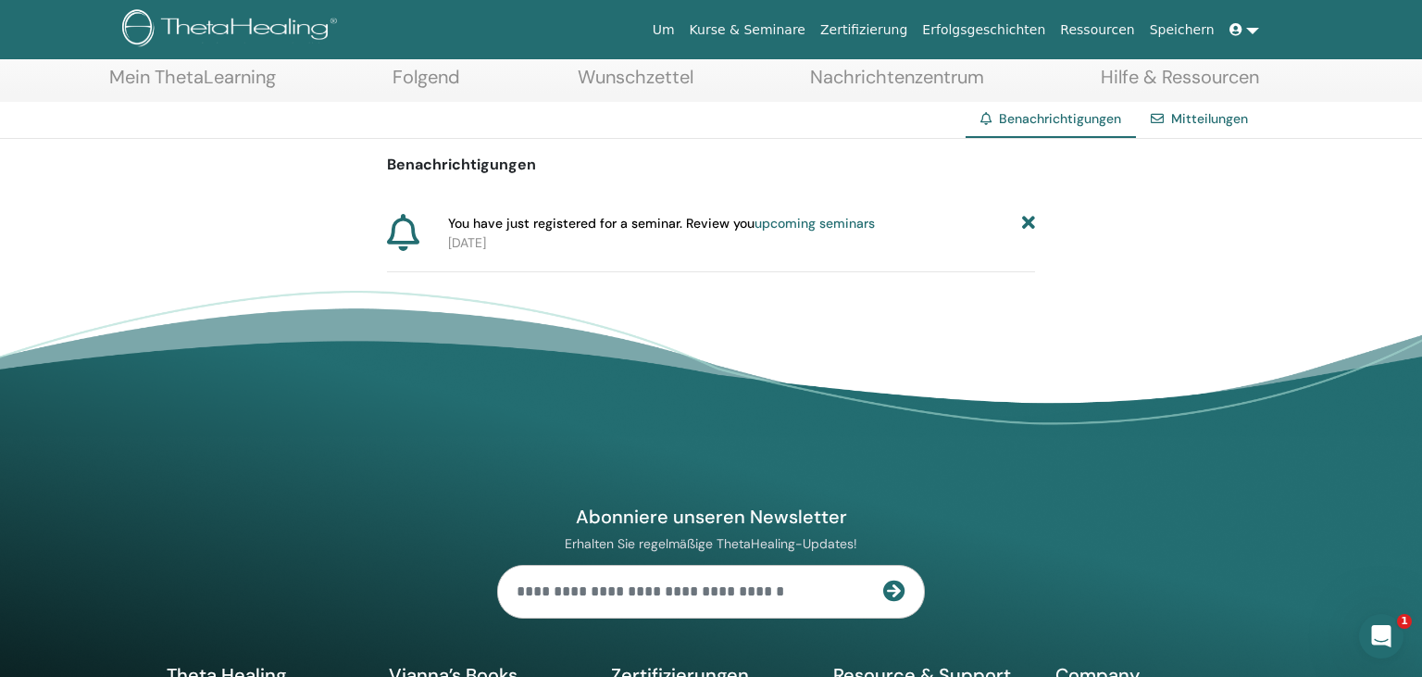
click at [780, 224] on link "upcoming seminars" at bounding box center [815, 223] width 120 height 17
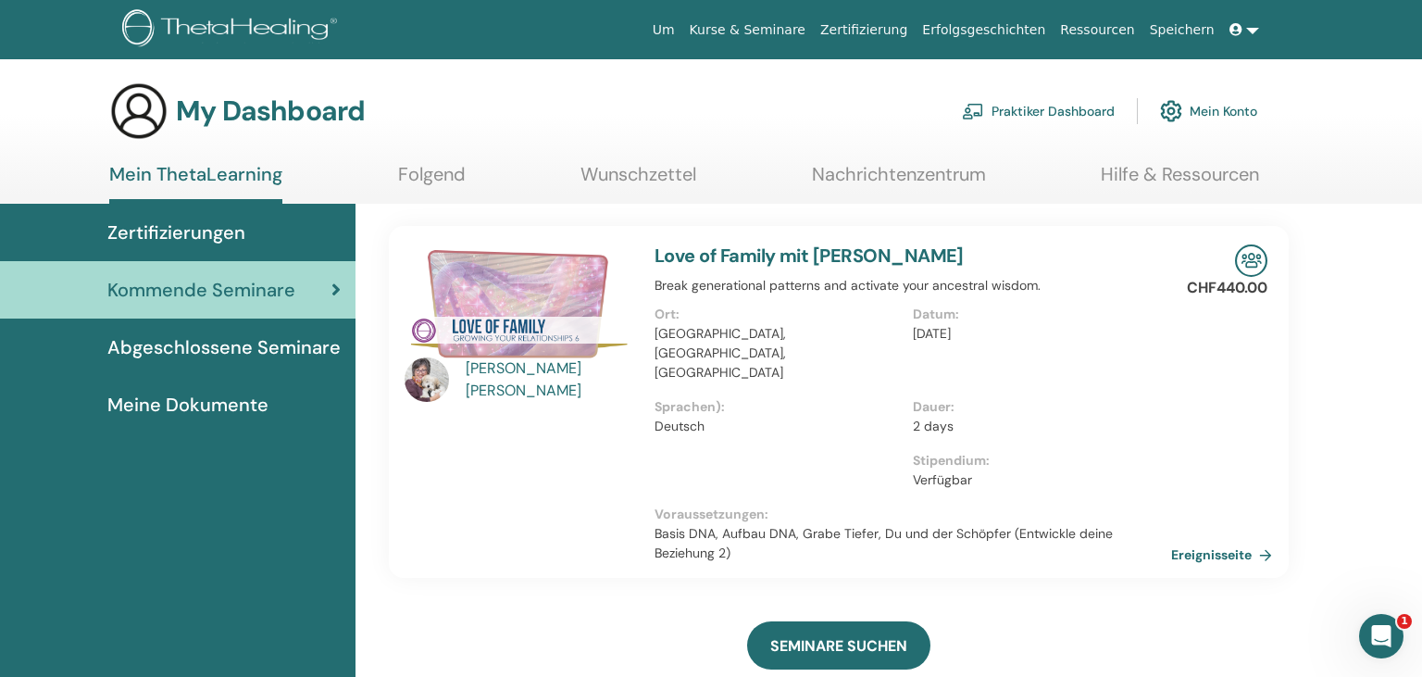
click at [1258, 28] on link at bounding box center [1244, 30] width 44 height 34
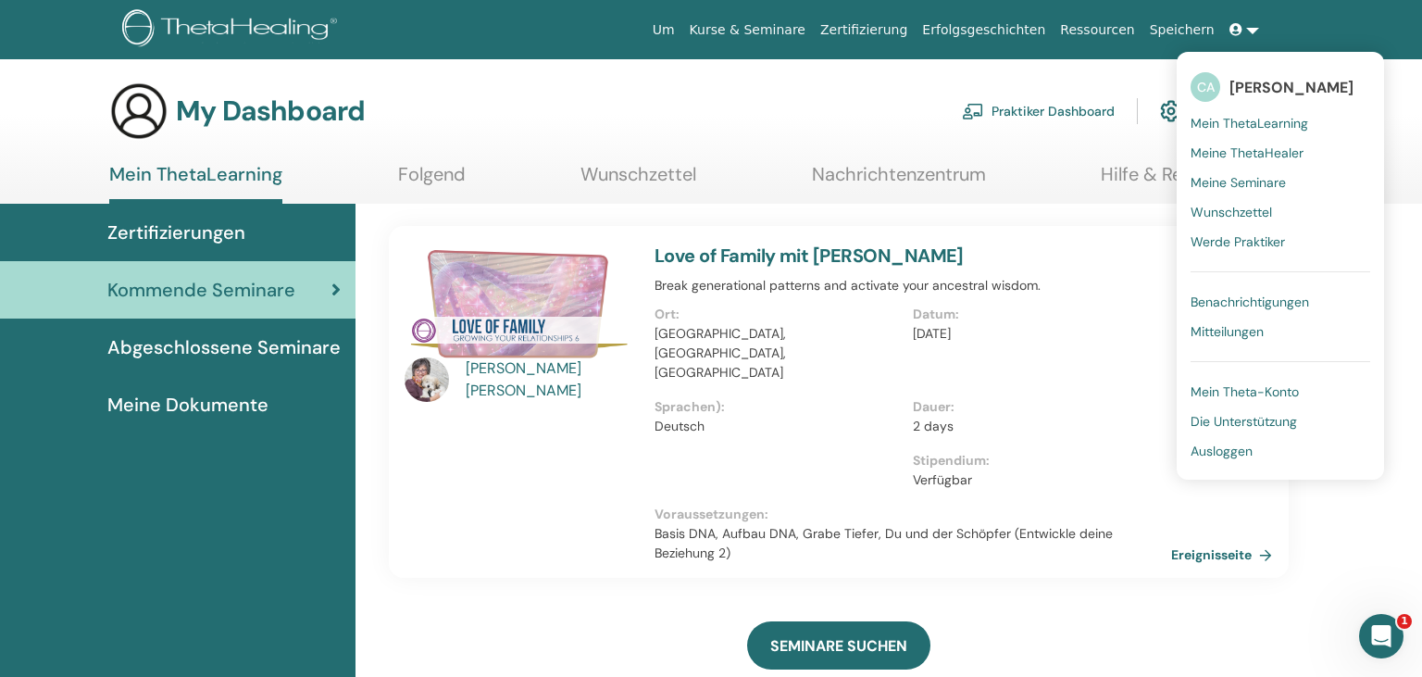
click at [1239, 454] on span "Ausloggen" at bounding box center [1222, 451] width 62 height 17
